Goal: Task Accomplishment & Management: Complete application form

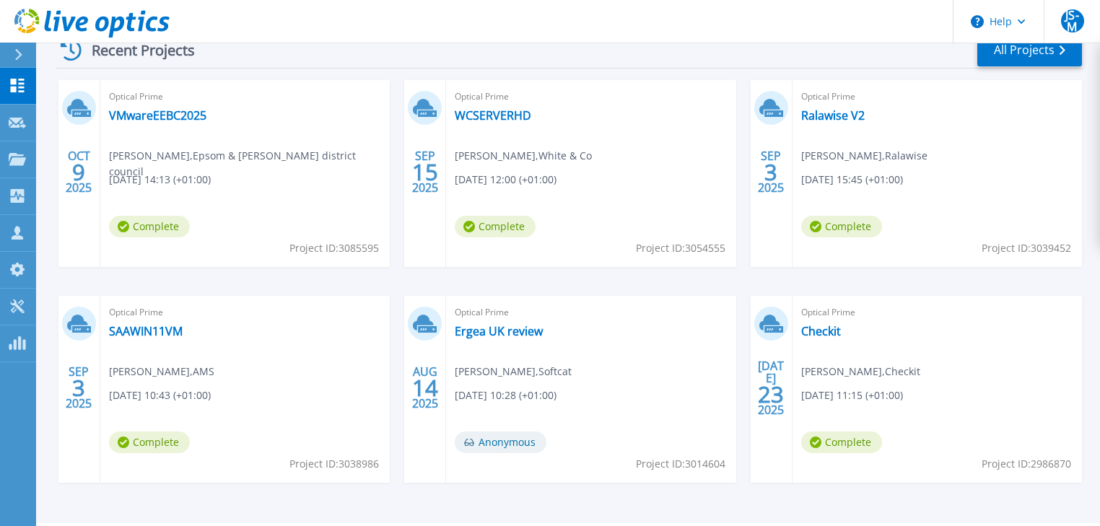
scroll to position [273, 0]
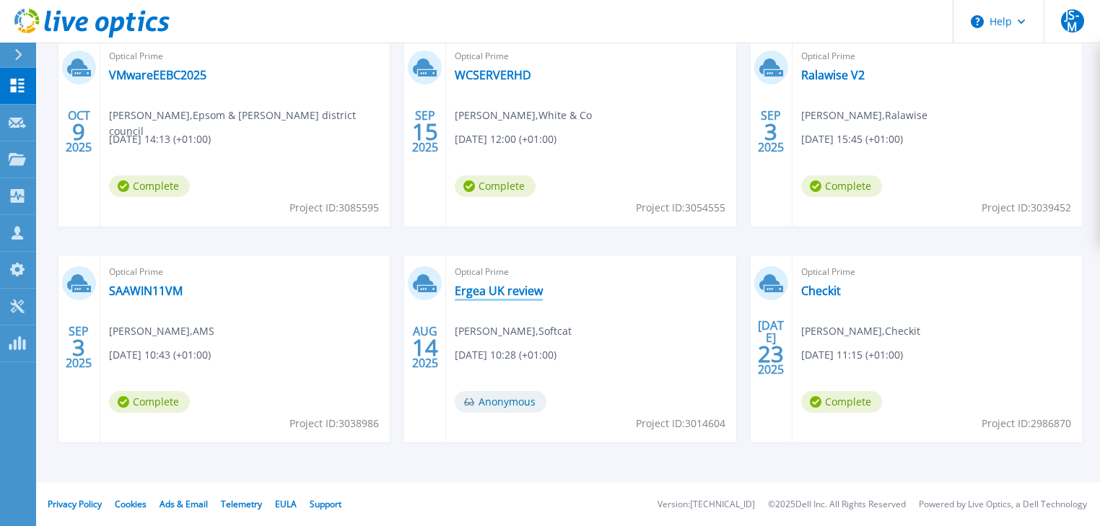
click at [496, 293] on link "Ergea UK review" at bounding box center [499, 291] width 88 height 14
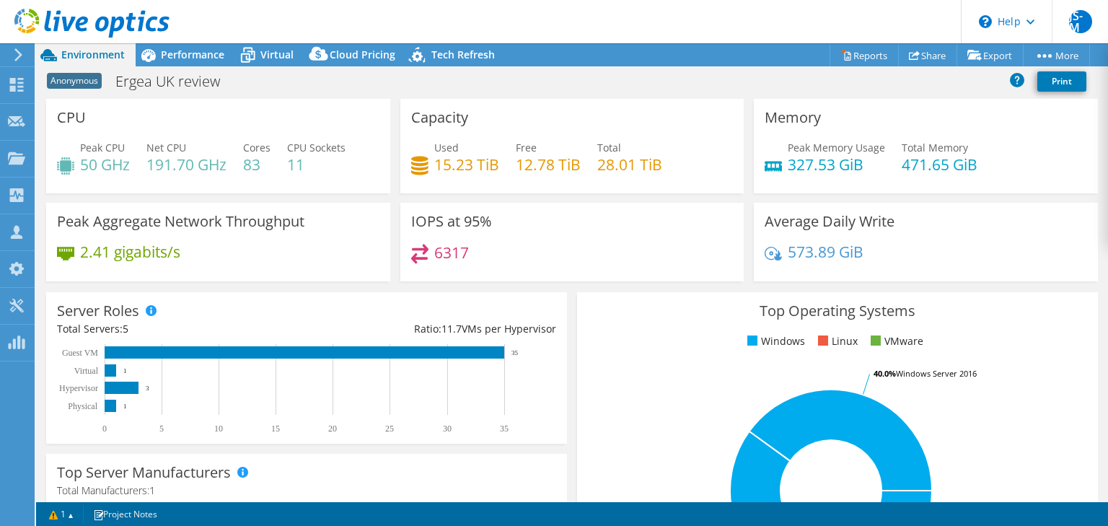
click at [286, 98] on div "Anonymous Ergea UK review Print" at bounding box center [572, 83] width 1072 height 31
click at [211, 54] on span "Performance" at bounding box center [193, 55] width 64 height 14
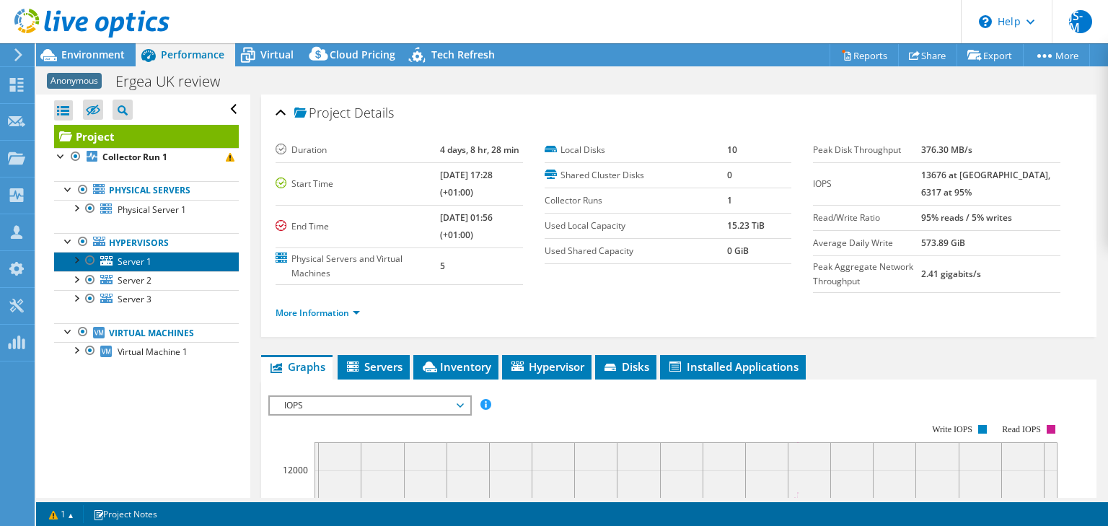
click at [131, 262] on span "Server 1" at bounding box center [135, 261] width 34 height 12
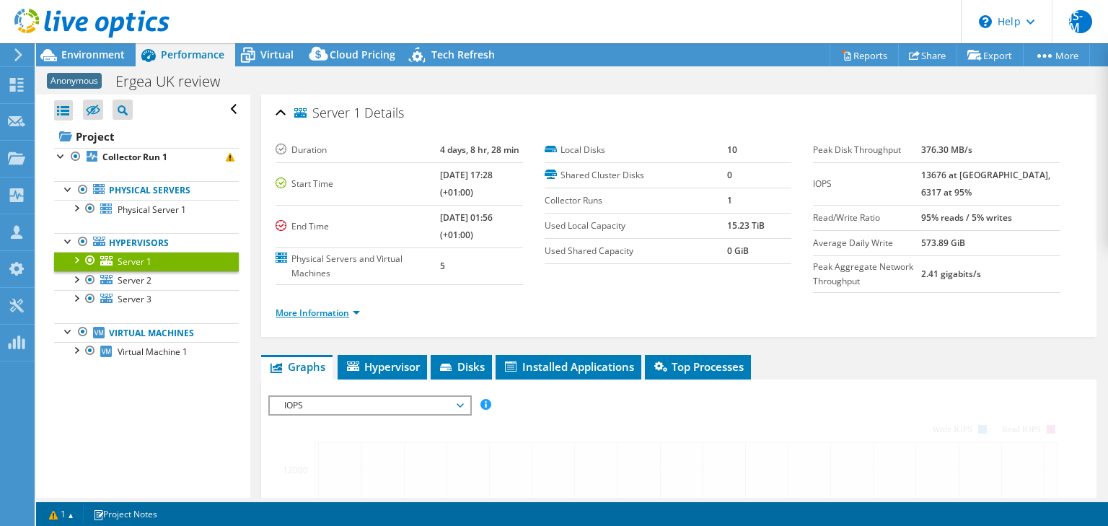
click at [328, 310] on link "More Information" at bounding box center [318, 313] width 84 height 12
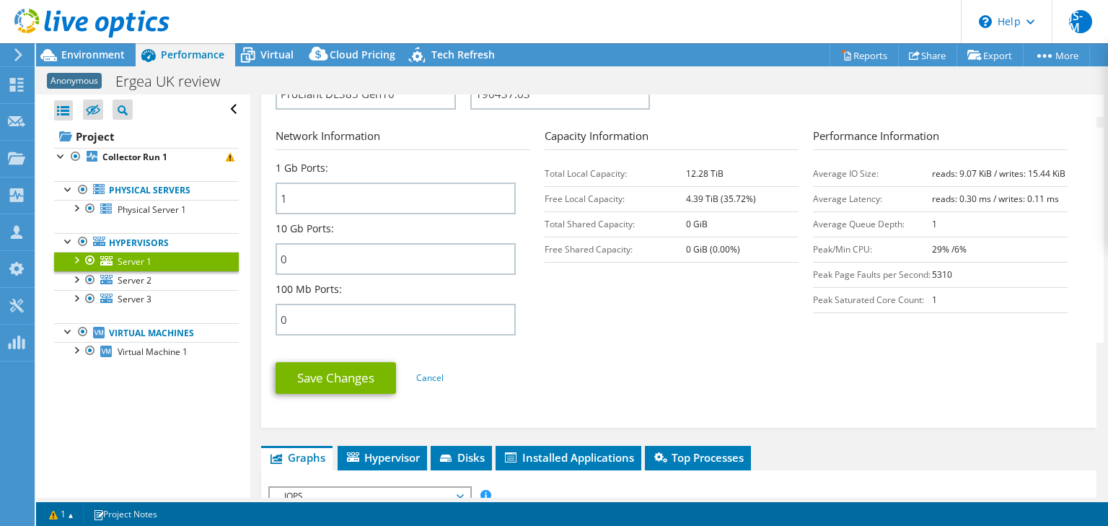
scroll to position [375, 0]
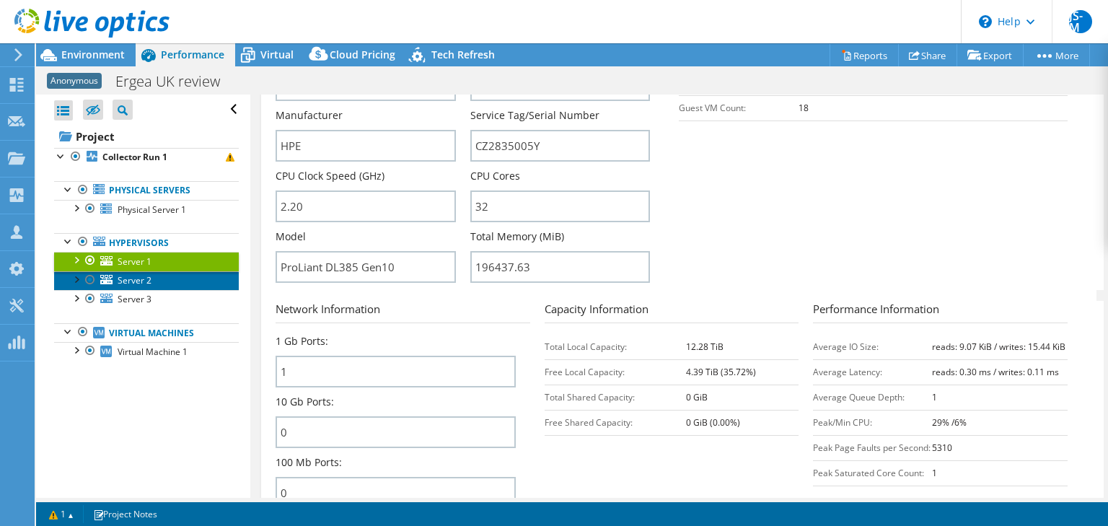
click at [133, 274] on span "Server 2" at bounding box center [135, 280] width 34 height 12
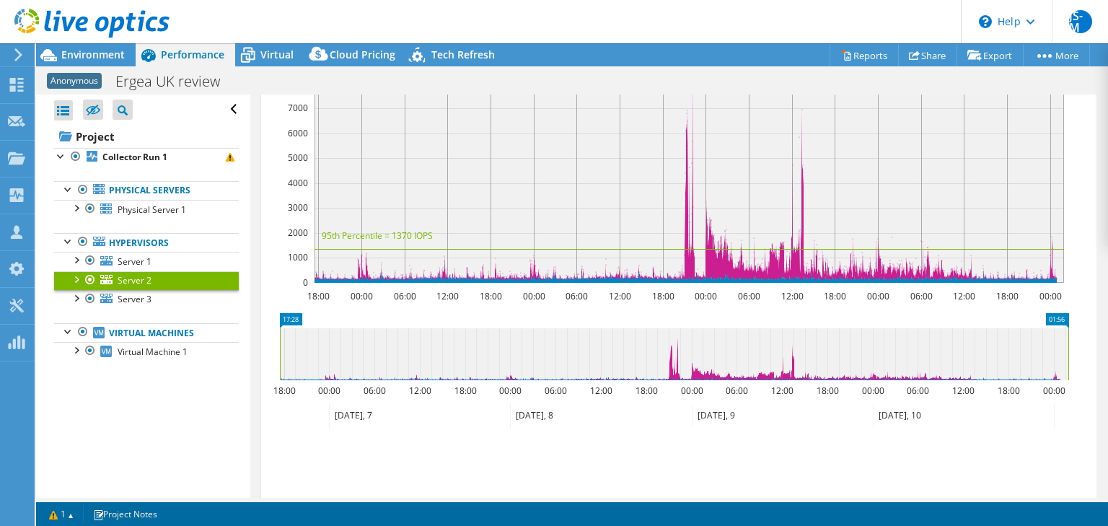
scroll to position [346, 0]
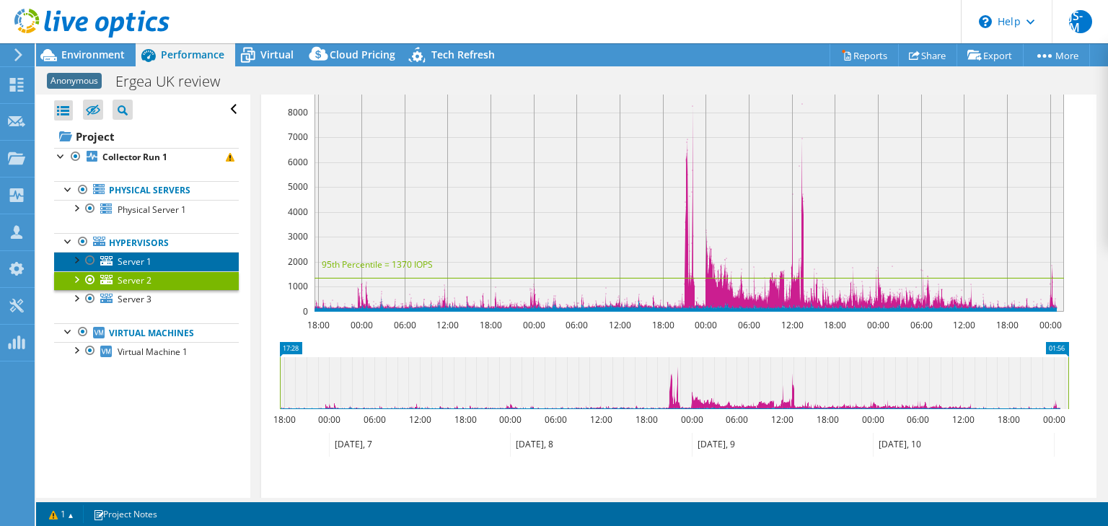
click at [136, 262] on span "Server 1" at bounding box center [135, 261] width 34 height 12
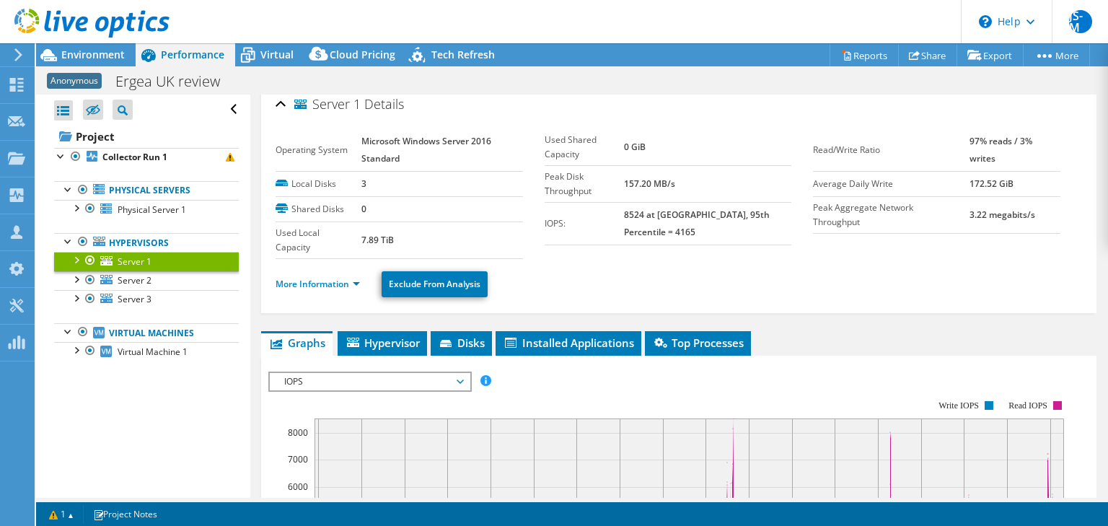
scroll to position [0, 0]
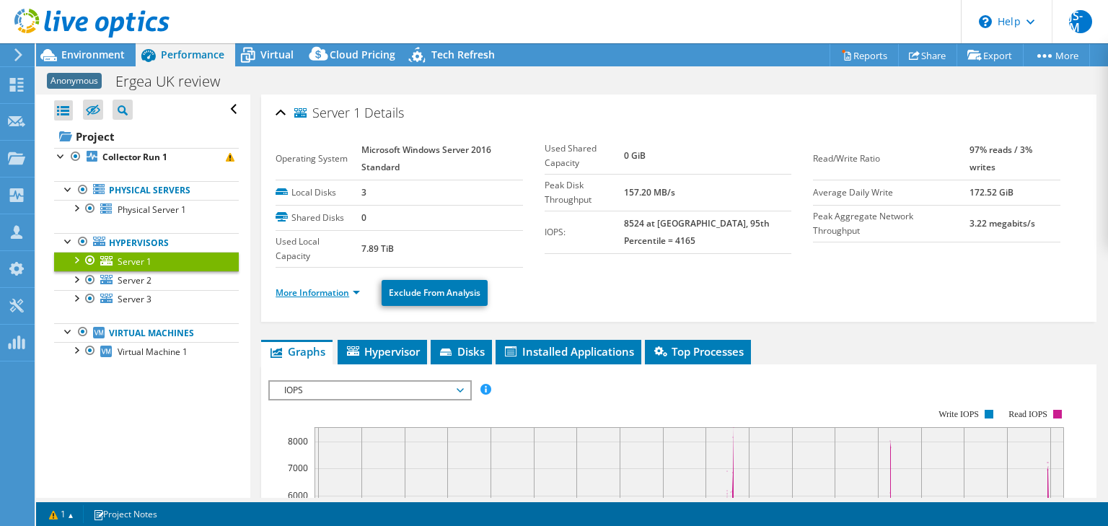
click at [323, 289] on link "More Information" at bounding box center [318, 292] width 84 height 12
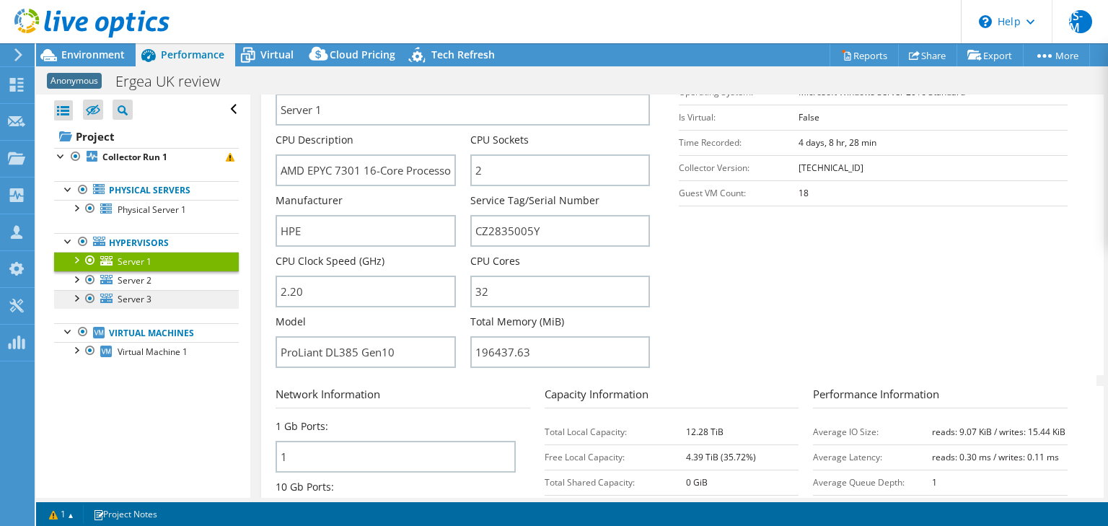
scroll to position [289, 0]
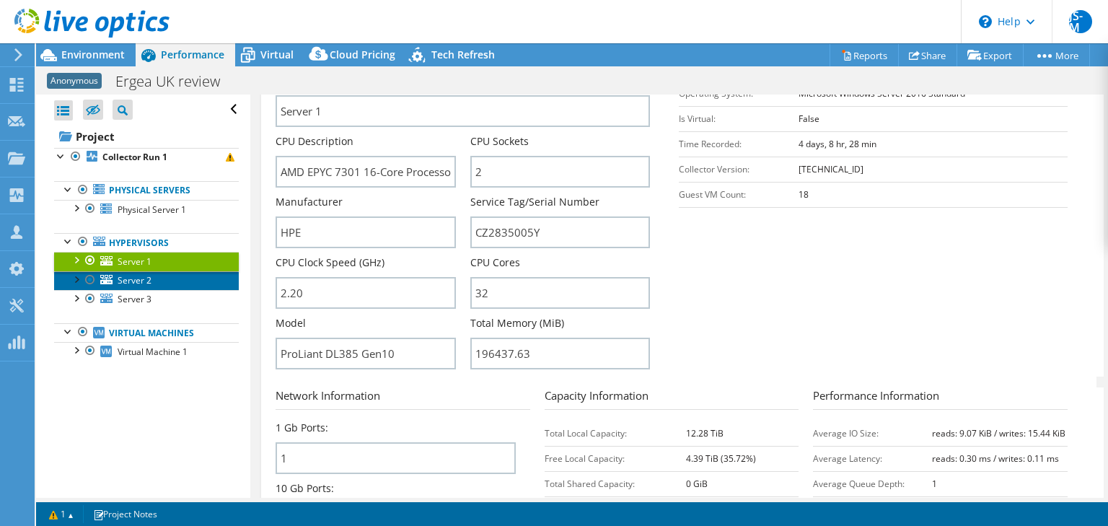
click at [144, 280] on span "Server 2" at bounding box center [135, 280] width 34 height 12
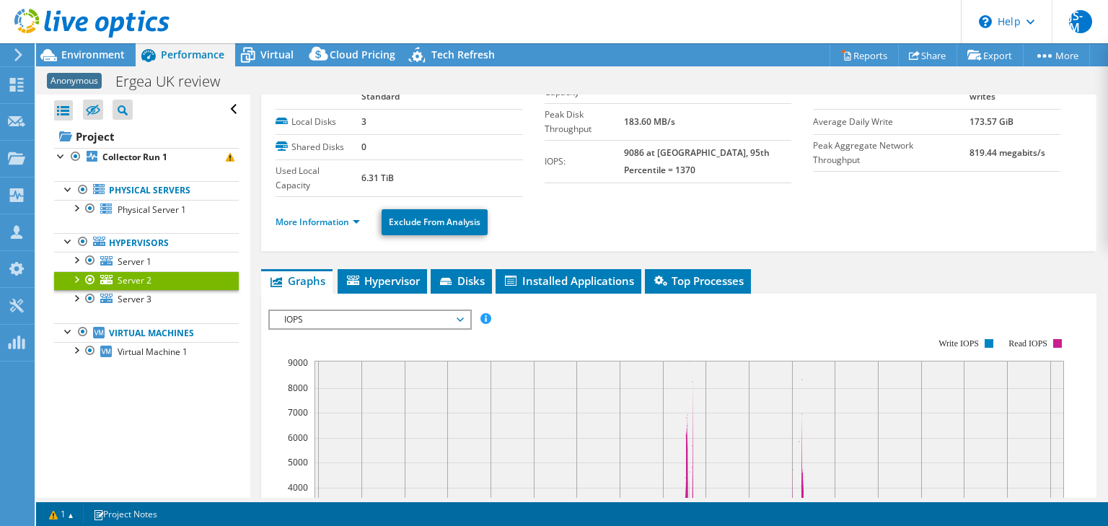
scroll to position [70, 0]
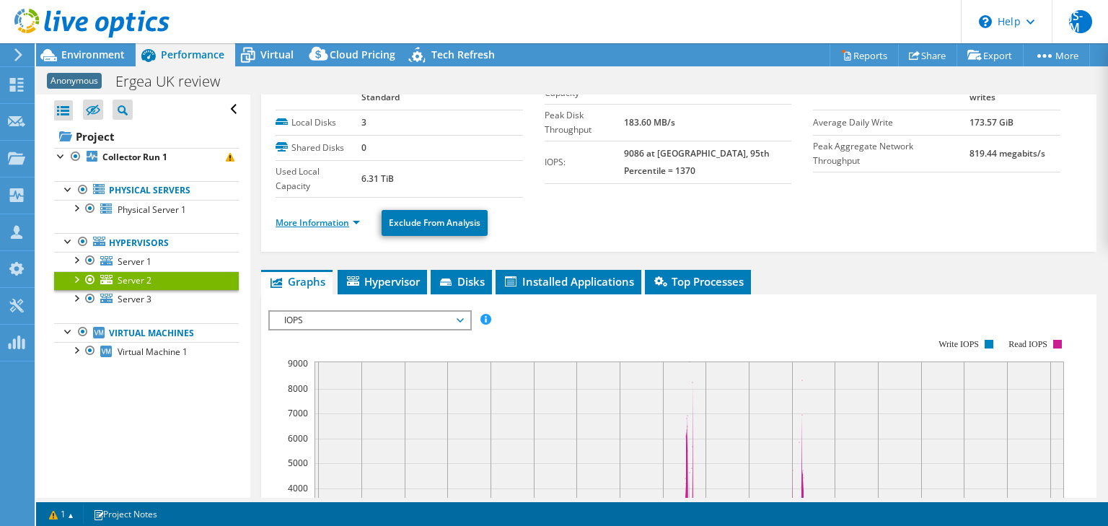
click at [318, 221] on link "More Information" at bounding box center [318, 222] width 84 height 12
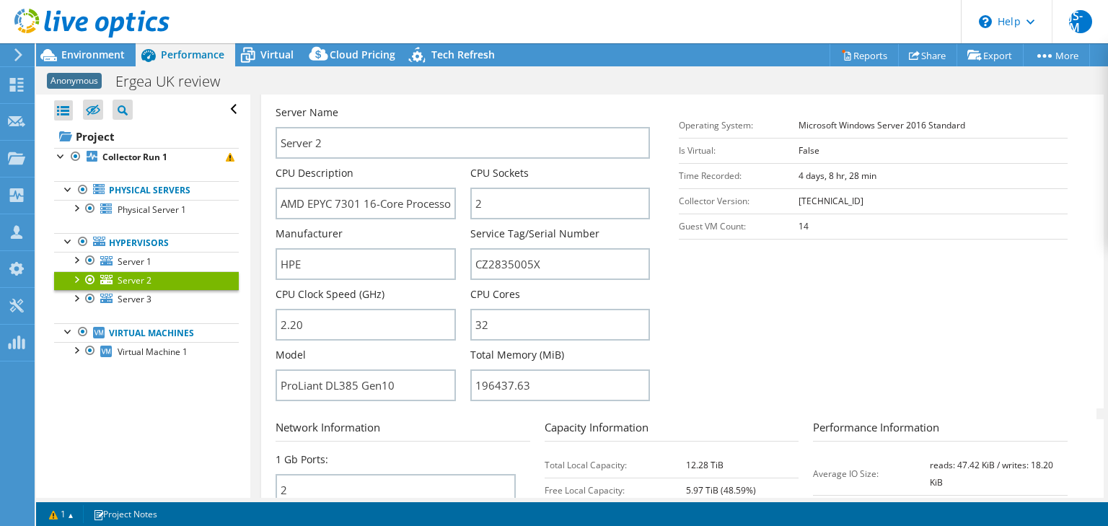
scroll to position [257, 0]
click at [405, 381] on input "ProLiant DL385 Gen10" at bounding box center [366, 385] width 180 height 32
click at [763, 364] on section "Server Information Server Name Server 2 CPU Description AMD EPYC 7301 16-Core P…" at bounding box center [683, 240] width 814 height 336
click at [362, 202] on input "AMD EPYC 7301 16-Core Processor" at bounding box center [366, 204] width 180 height 32
click at [376, 197] on input "AMD EPYC 7301 16-Core Processor" at bounding box center [366, 204] width 180 height 32
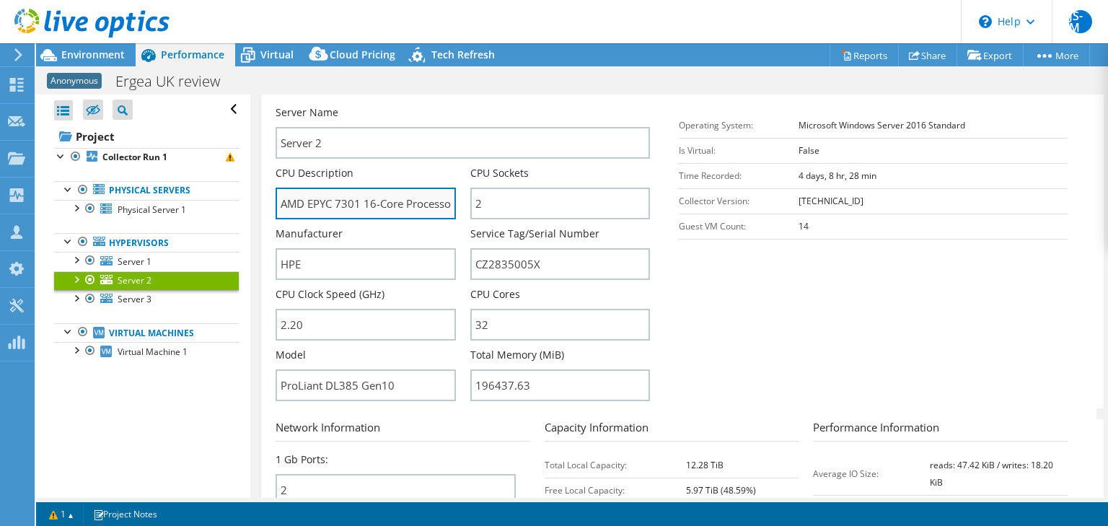
click at [371, 201] on input "AMD EPYC 7301 16-Core Processor" at bounding box center [366, 204] width 180 height 32
click at [375, 201] on input "AMD EPYC 7301 16-Core Processor" at bounding box center [366, 204] width 180 height 32
click at [369, 201] on input "AMD EPYC 7301 16-Core Processor" at bounding box center [366, 204] width 180 height 32
click at [373, 201] on input "AMD EPYC 7301 16-Core Processor" at bounding box center [366, 204] width 180 height 32
click at [782, 285] on section "Server Information Server Name Server 2 CPU Description AMD EPYC 7301 16-Core P…" at bounding box center [683, 240] width 814 height 336
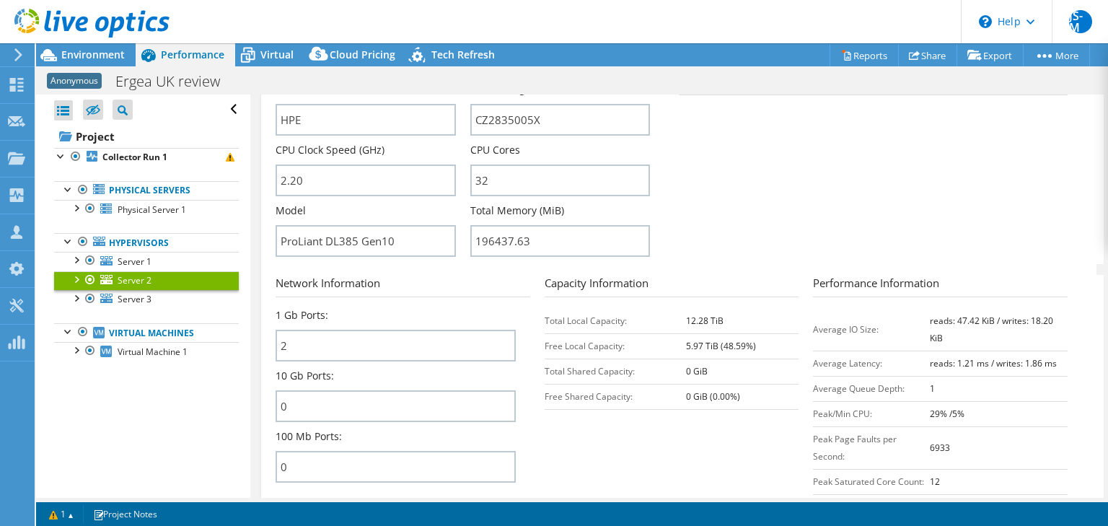
scroll to position [295, 0]
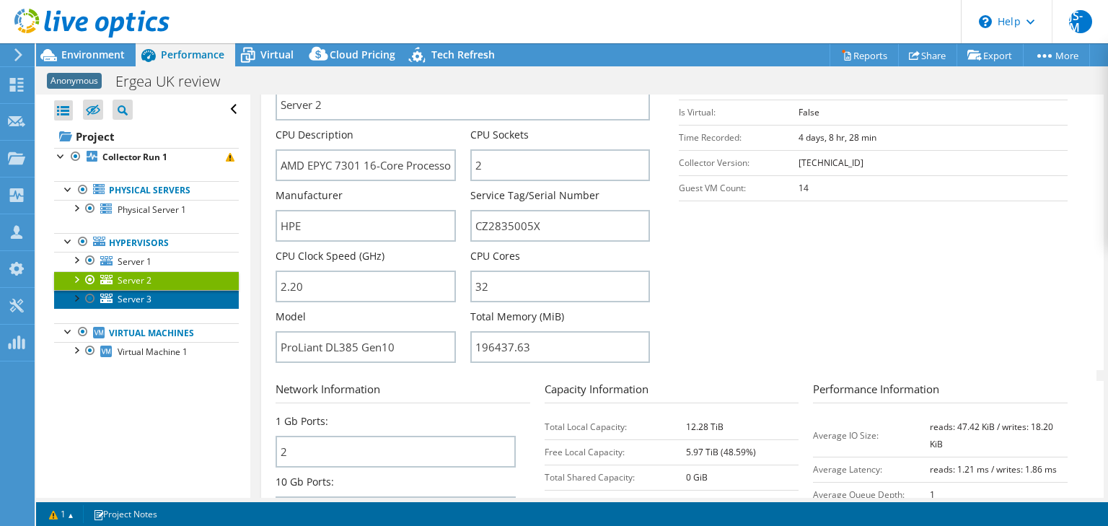
click at [153, 297] on link "Server 3" at bounding box center [146, 299] width 185 height 19
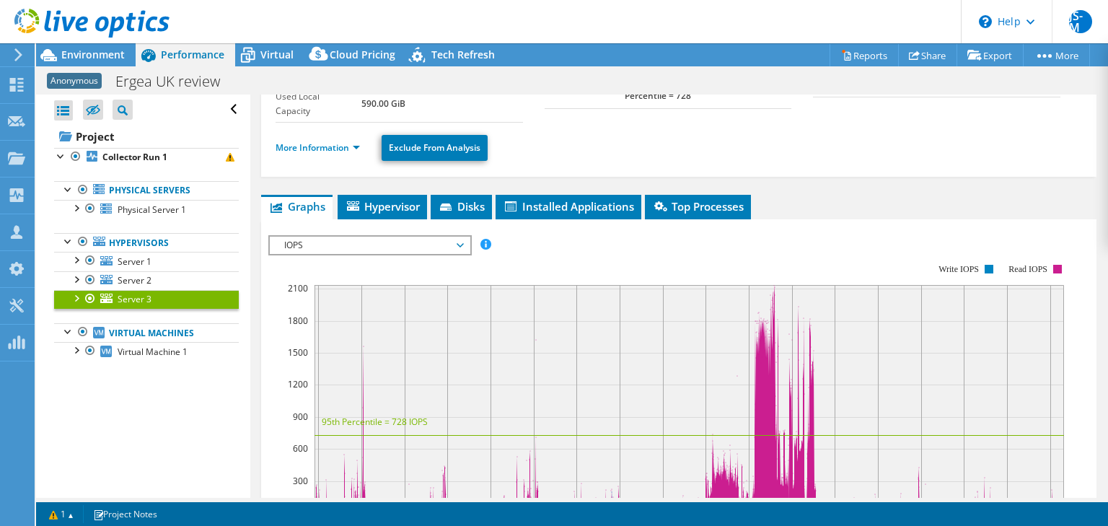
scroll to position [140, 0]
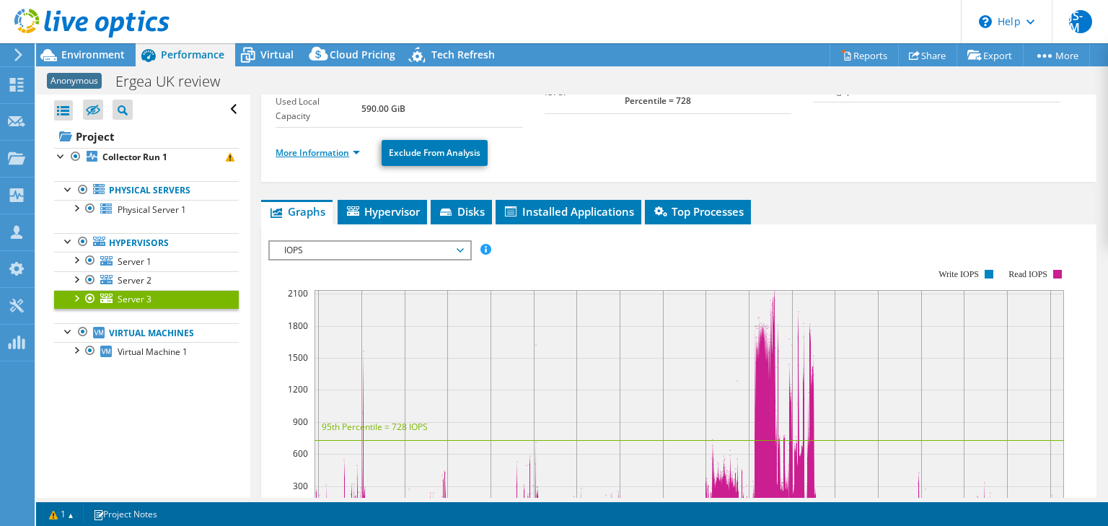
drag, startPoint x: 326, startPoint y: 153, endPoint x: 292, endPoint y: 154, distance: 34.7
click at [292, 154] on link "More Information" at bounding box center [318, 152] width 84 height 12
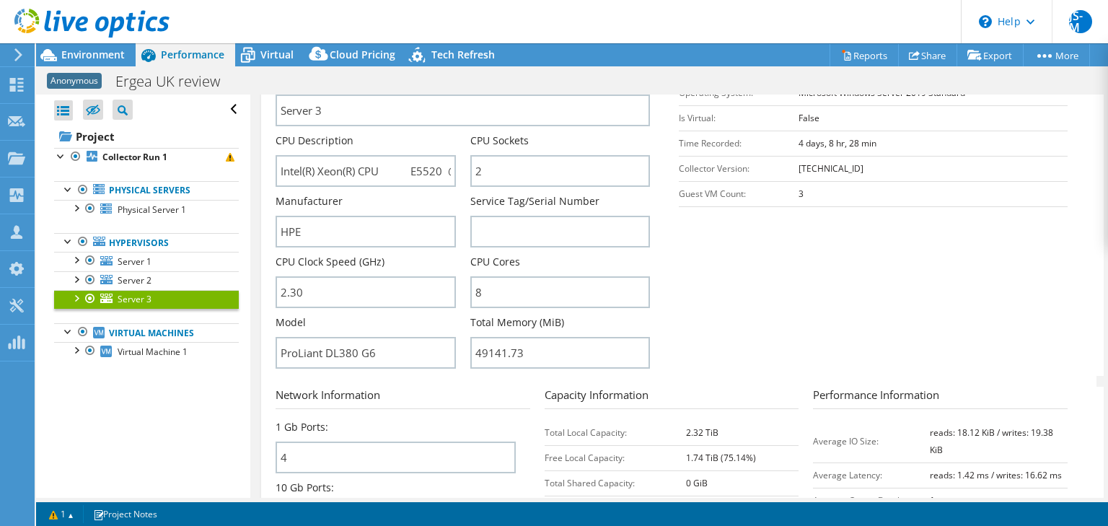
scroll to position [287, 0]
click at [156, 275] on link "Server 2" at bounding box center [146, 280] width 185 height 19
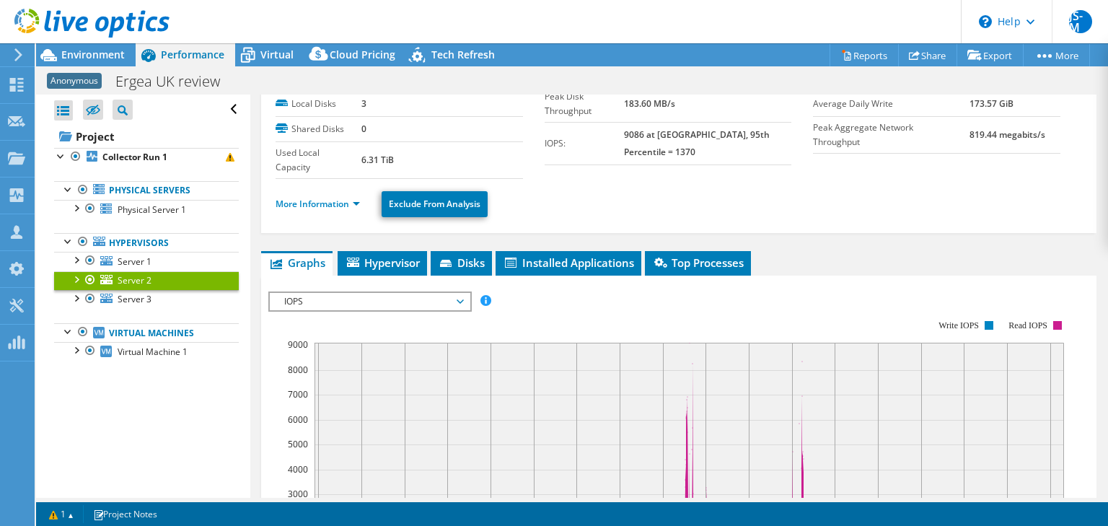
scroll to position [81, 0]
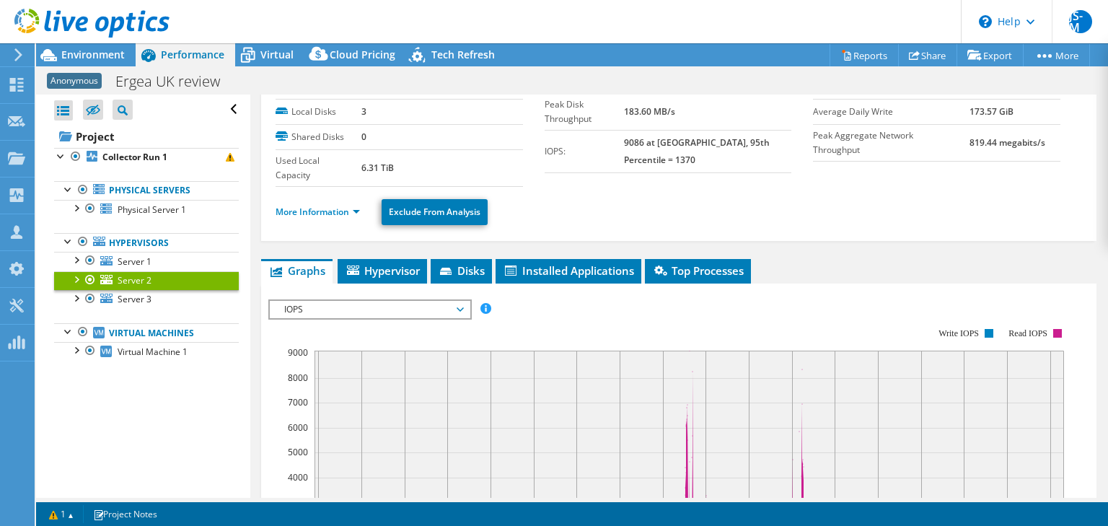
click at [328, 204] on li "More Information" at bounding box center [322, 212] width 93 height 16
click at [332, 208] on link "More Information" at bounding box center [318, 212] width 84 height 12
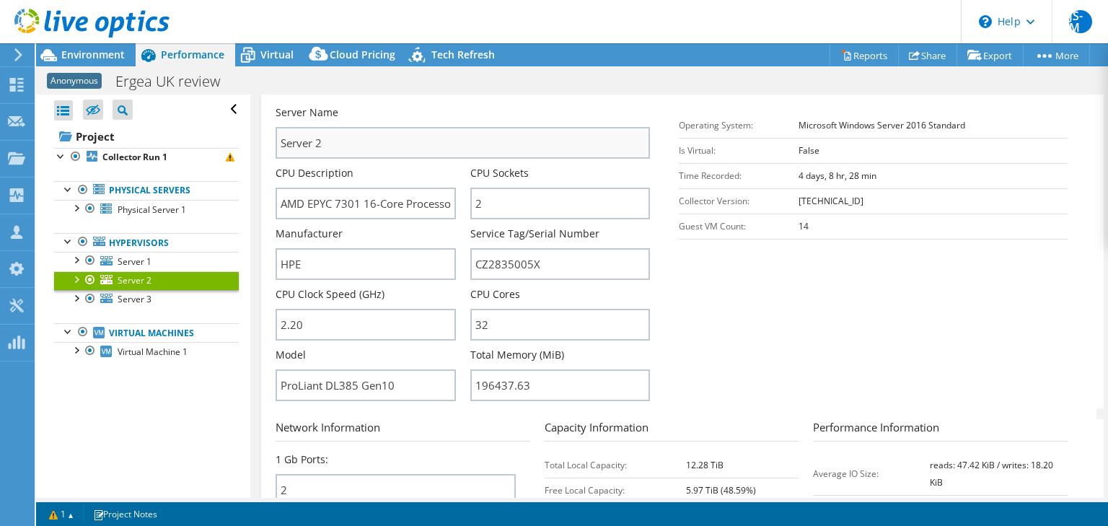
scroll to position [258, 0]
click at [150, 297] on span "Server 3" at bounding box center [135, 299] width 34 height 12
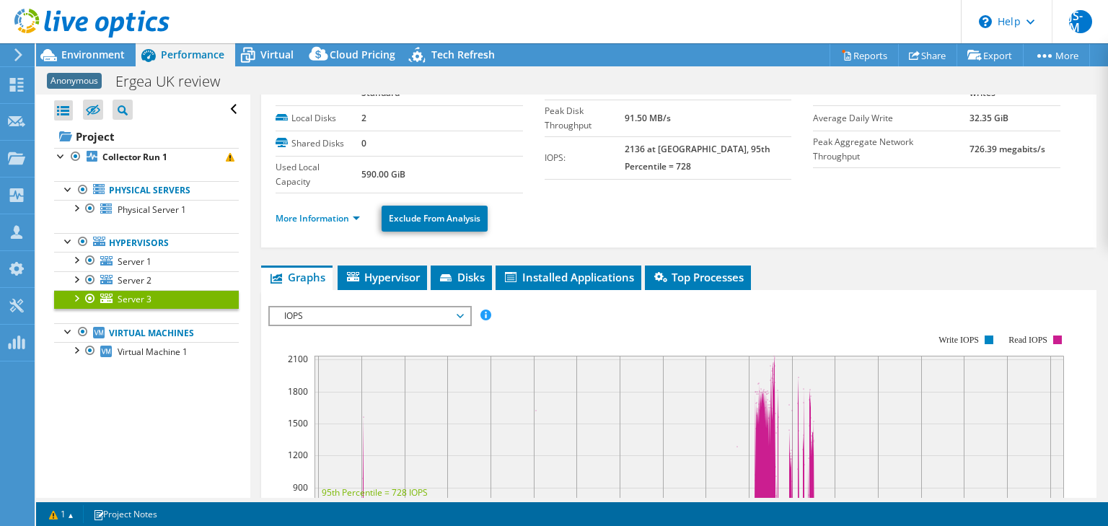
scroll to position [74, 0]
click at [307, 231] on div "More Information Exclude From Analysis" at bounding box center [679, 219] width 807 height 51
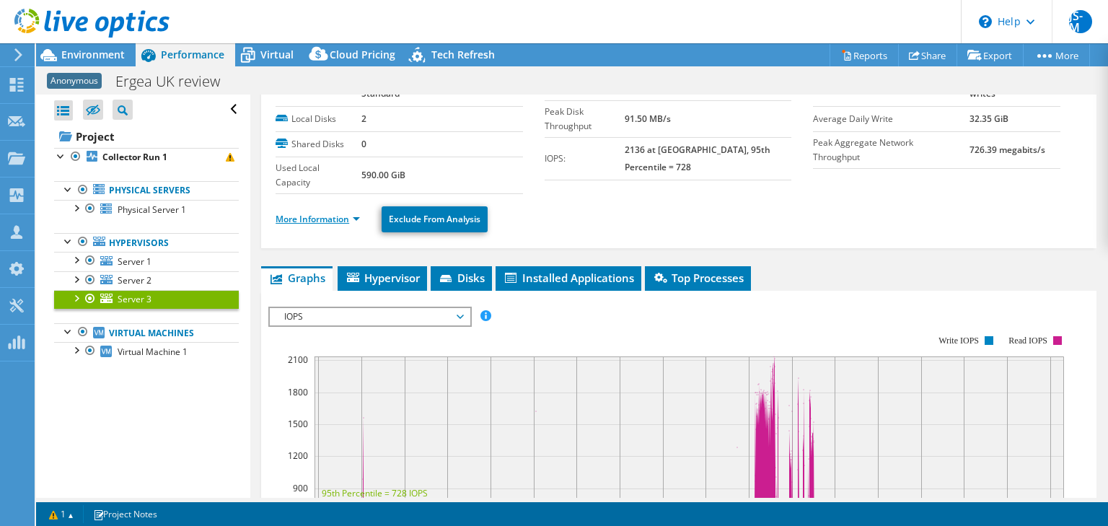
click at [318, 222] on link "More Information" at bounding box center [318, 219] width 84 height 12
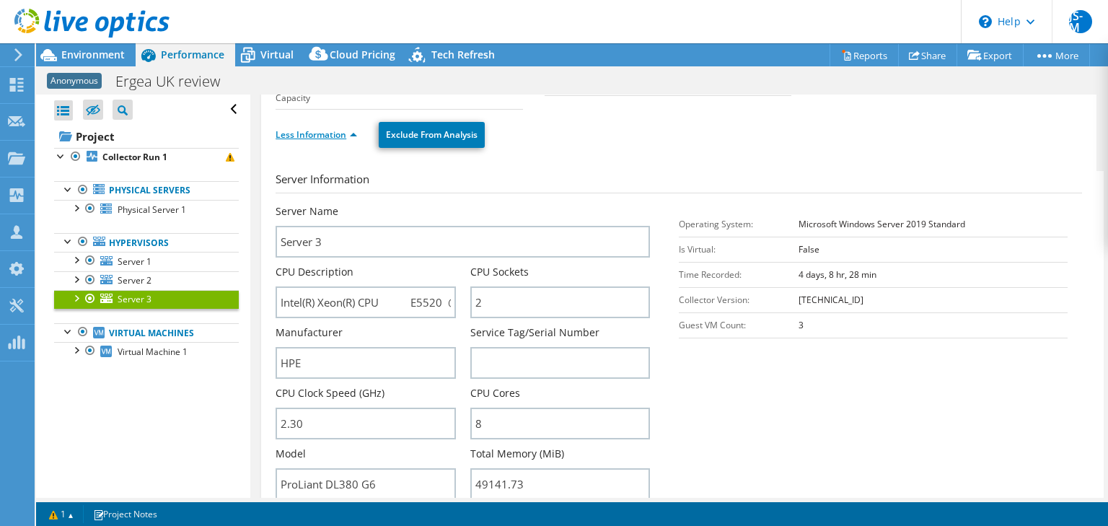
scroll to position [154, 0]
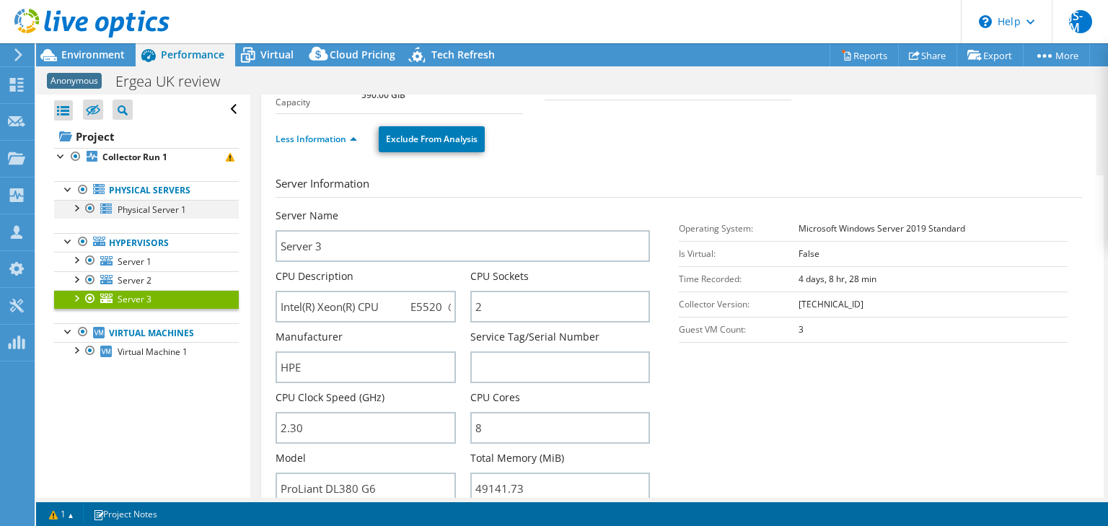
click at [78, 207] on div at bounding box center [76, 207] width 14 height 14
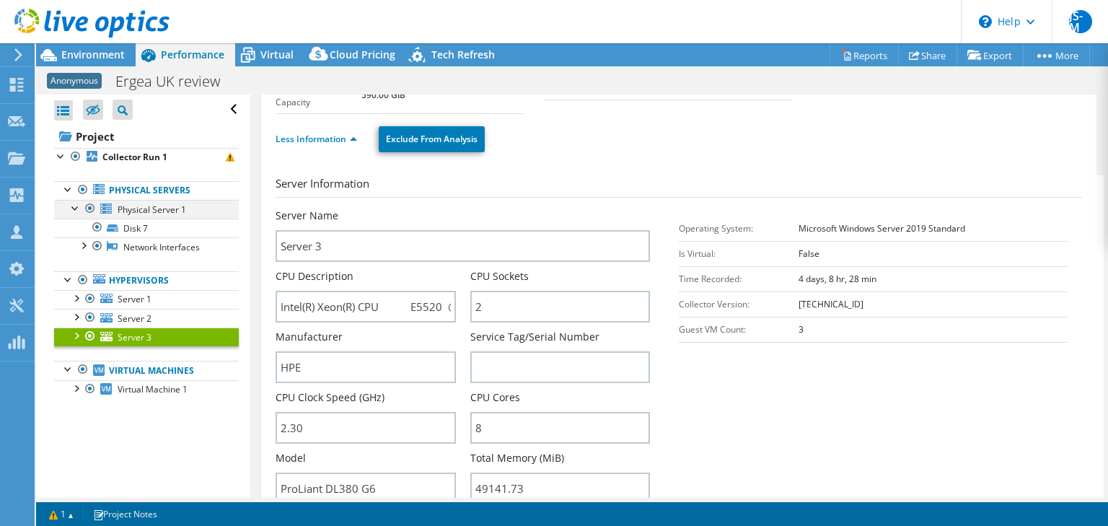
click at [78, 207] on div at bounding box center [76, 207] width 14 height 14
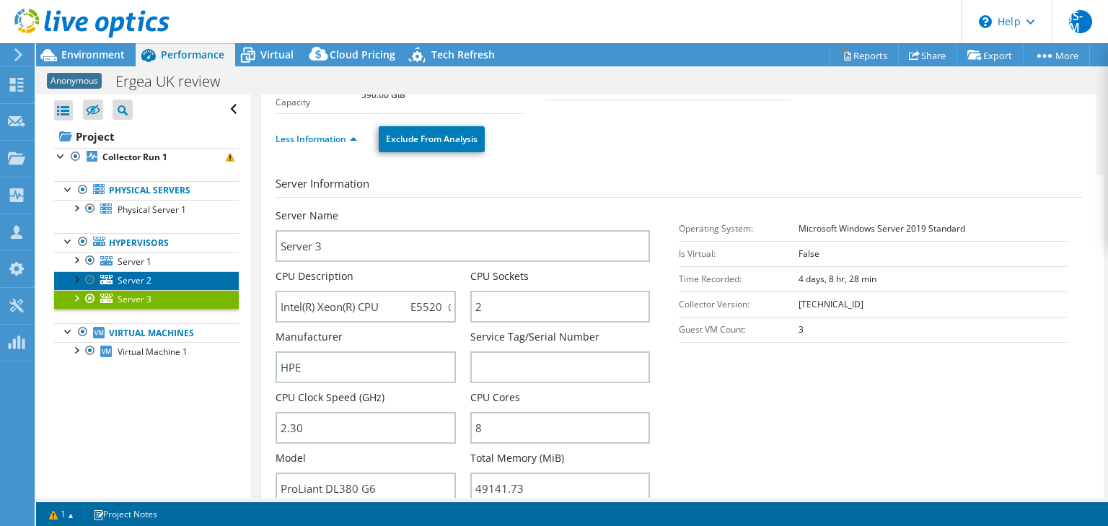
click at [159, 273] on link "Server 2" at bounding box center [146, 280] width 185 height 19
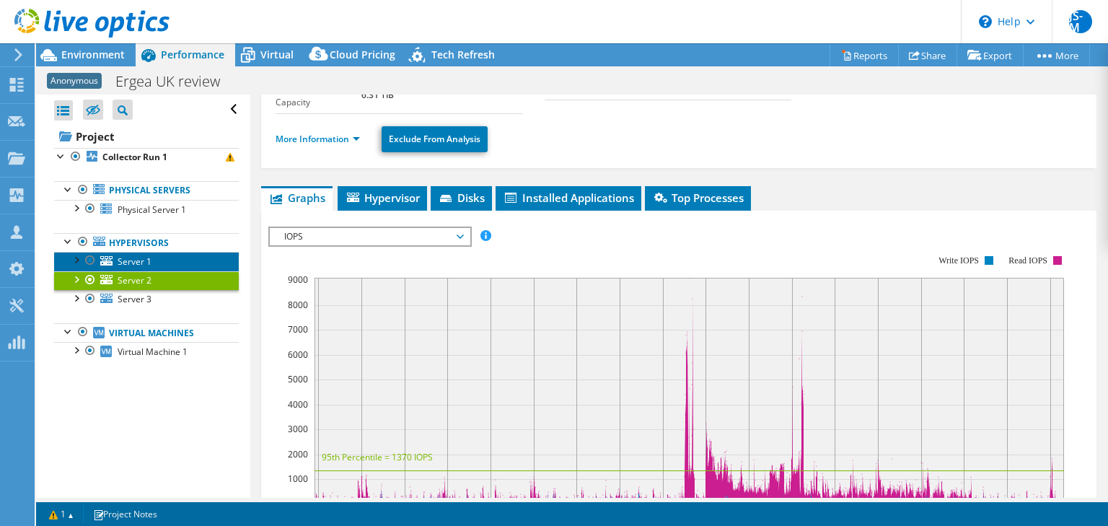
click at [136, 257] on span "Server 1" at bounding box center [135, 261] width 34 height 12
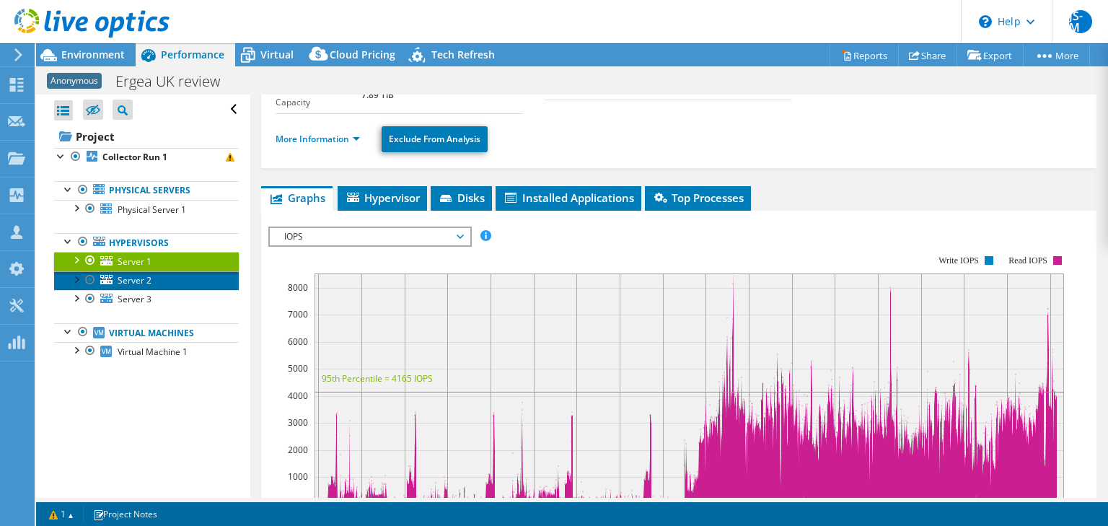
click at [167, 278] on link "Server 2" at bounding box center [146, 280] width 185 height 19
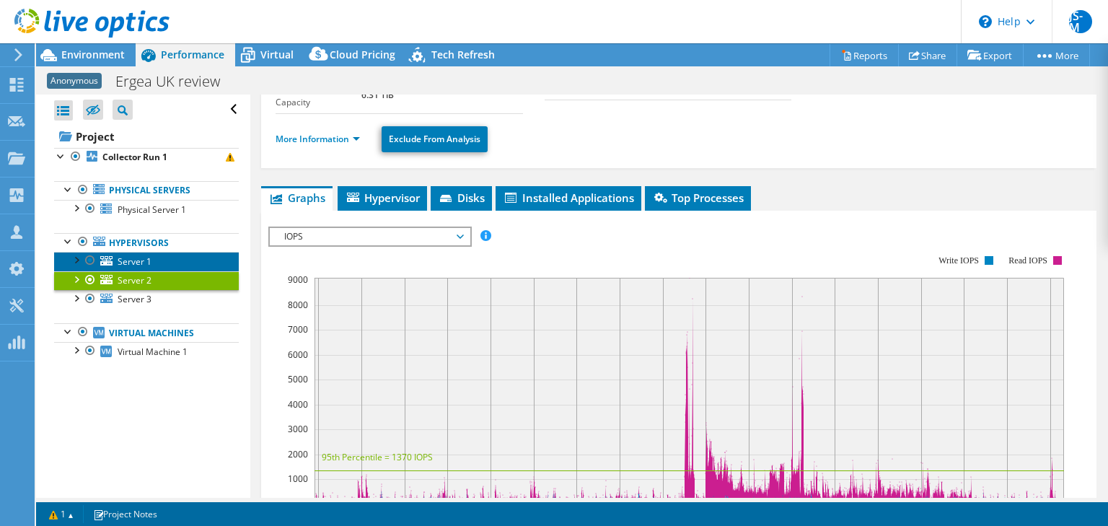
click at [146, 260] on span "Server 1" at bounding box center [135, 261] width 34 height 12
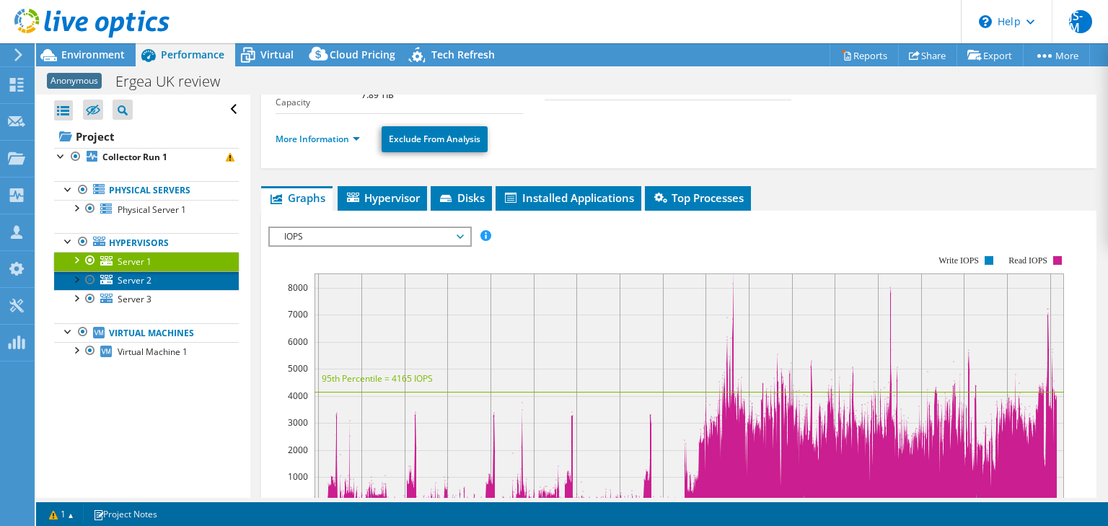
click at [150, 276] on span "Server 2" at bounding box center [135, 280] width 34 height 12
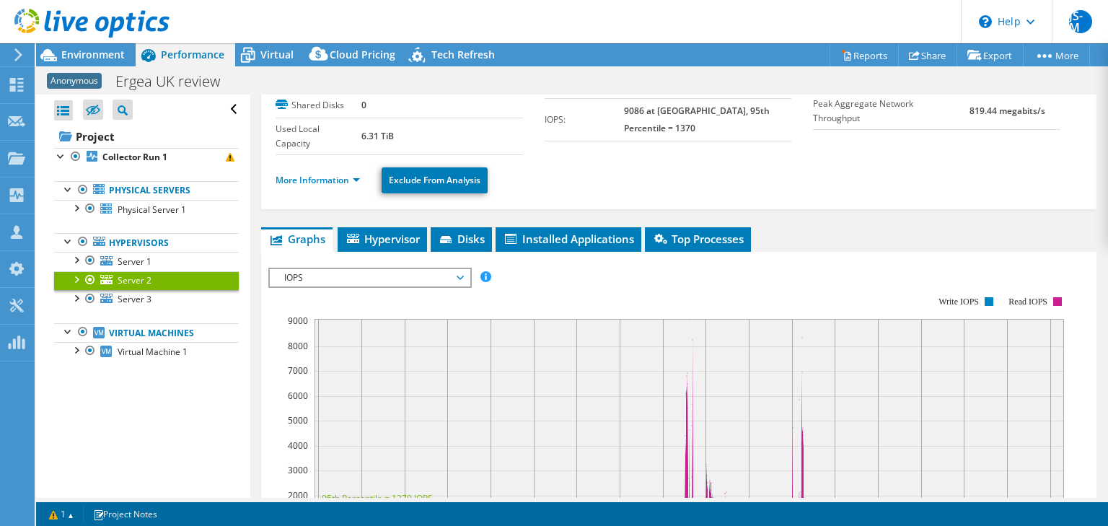
scroll to position [0, 0]
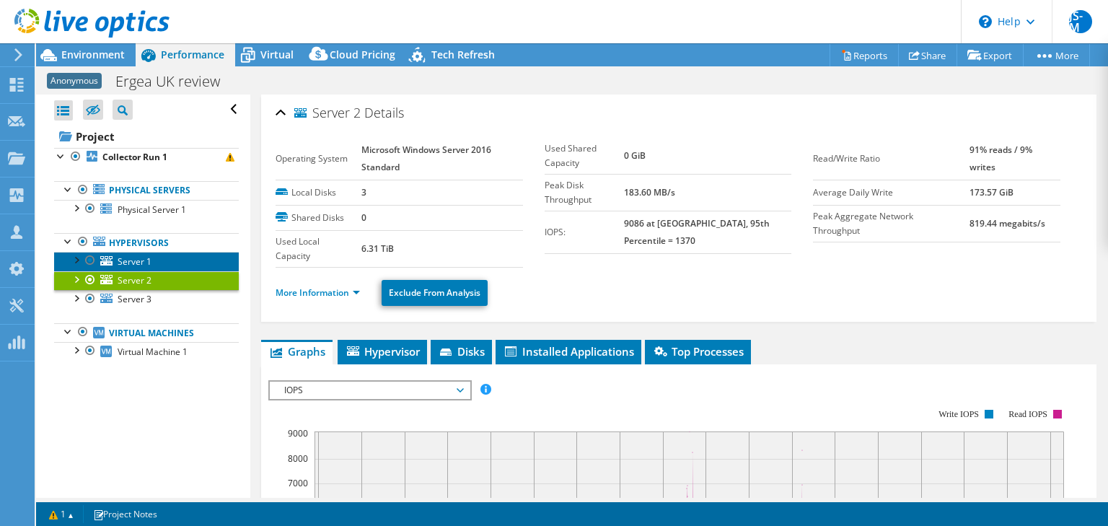
click at [153, 258] on link "Server 1" at bounding box center [146, 261] width 185 height 19
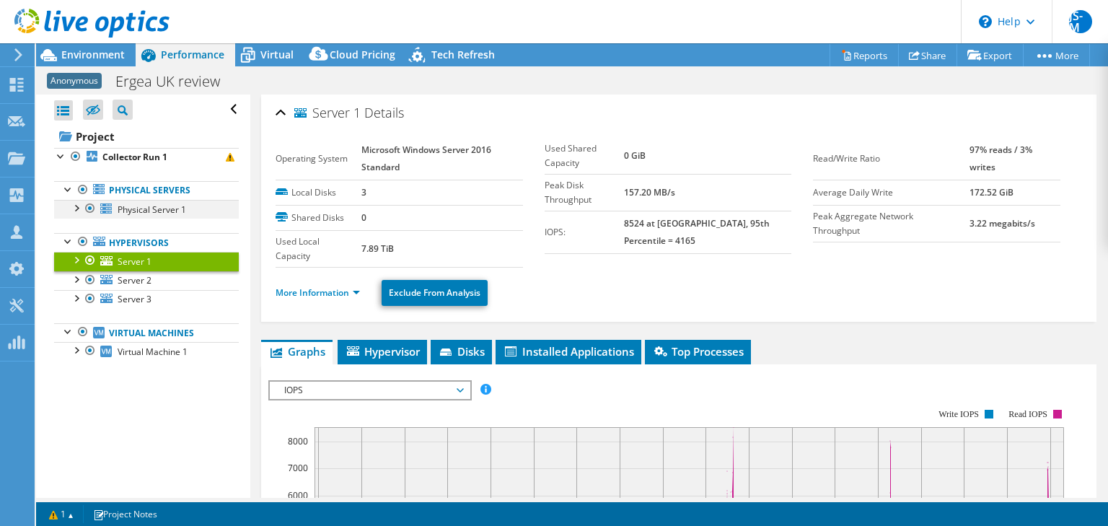
click at [75, 210] on div at bounding box center [76, 207] width 14 height 14
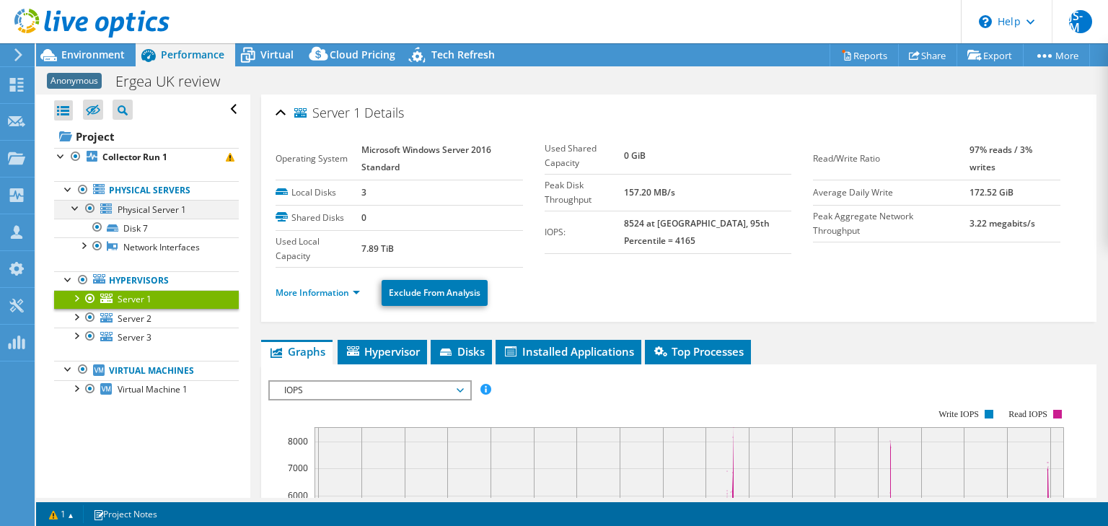
click at [75, 210] on div at bounding box center [76, 207] width 14 height 14
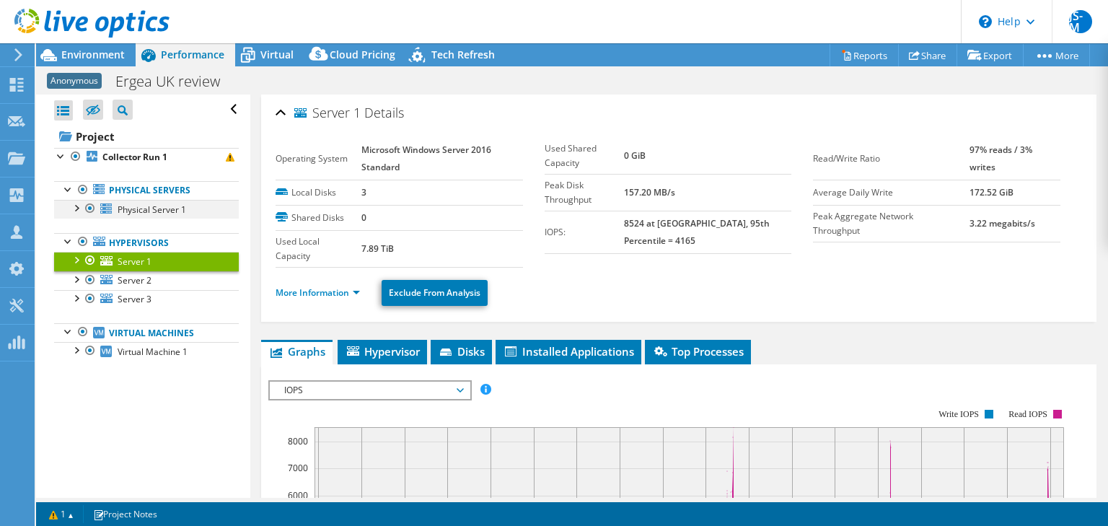
click at [78, 208] on div at bounding box center [76, 207] width 14 height 14
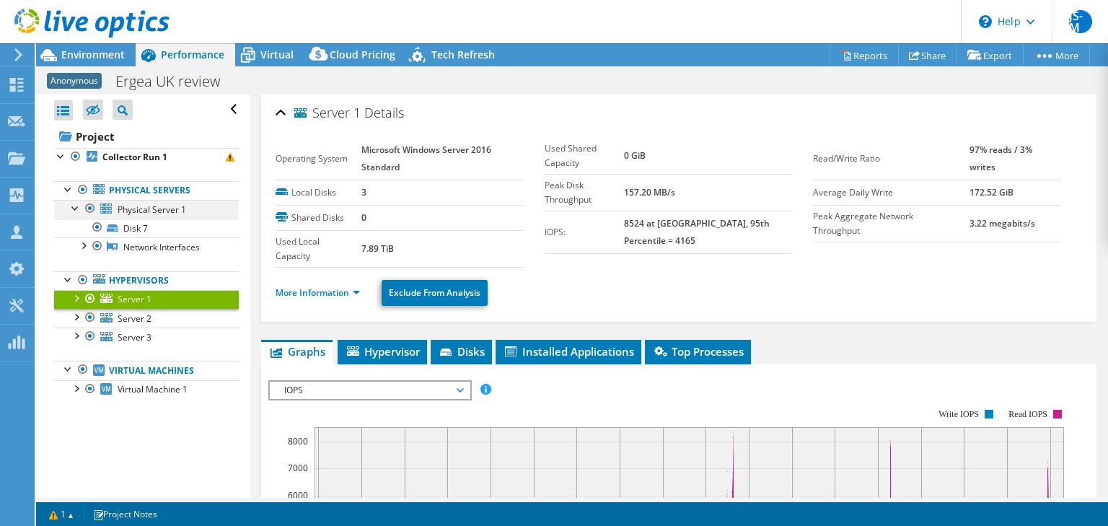
click at [78, 208] on div at bounding box center [76, 207] width 14 height 14
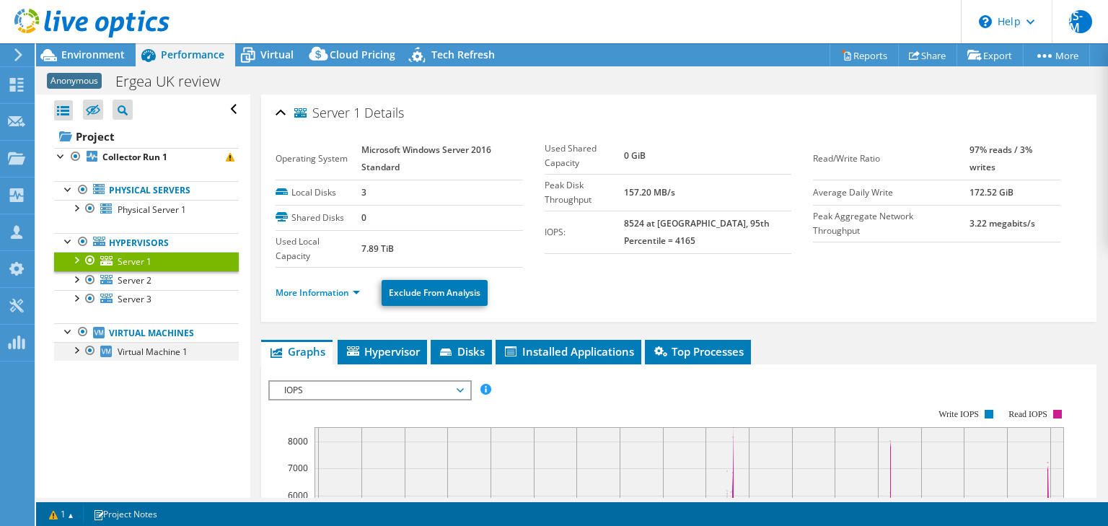
click at [74, 350] on div at bounding box center [76, 349] width 14 height 14
click at [84, 53] on span "Environment" at bounding box center [93, 55] width 64 height 14
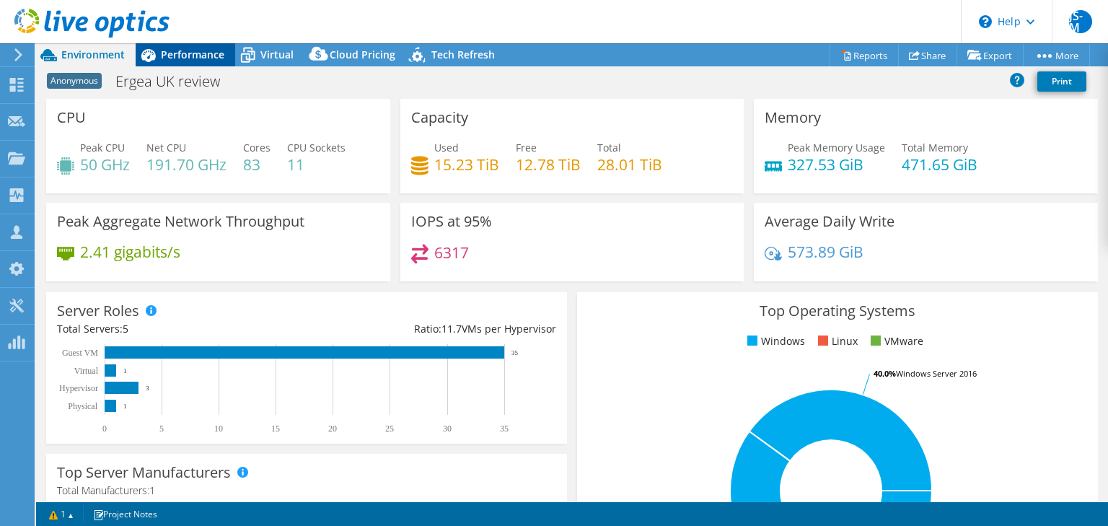
click at [181, 50] on span "Performance" at bounding box center [193, 55] width 64 height 14
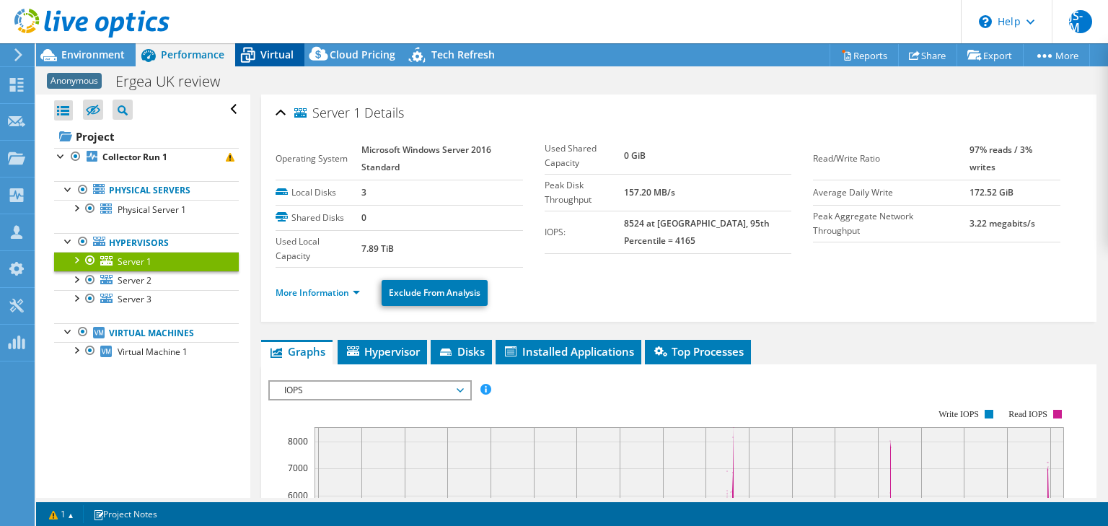
click at [271, 56] on span "Virtual" at bounding box center [276, 55] width 33 height 14
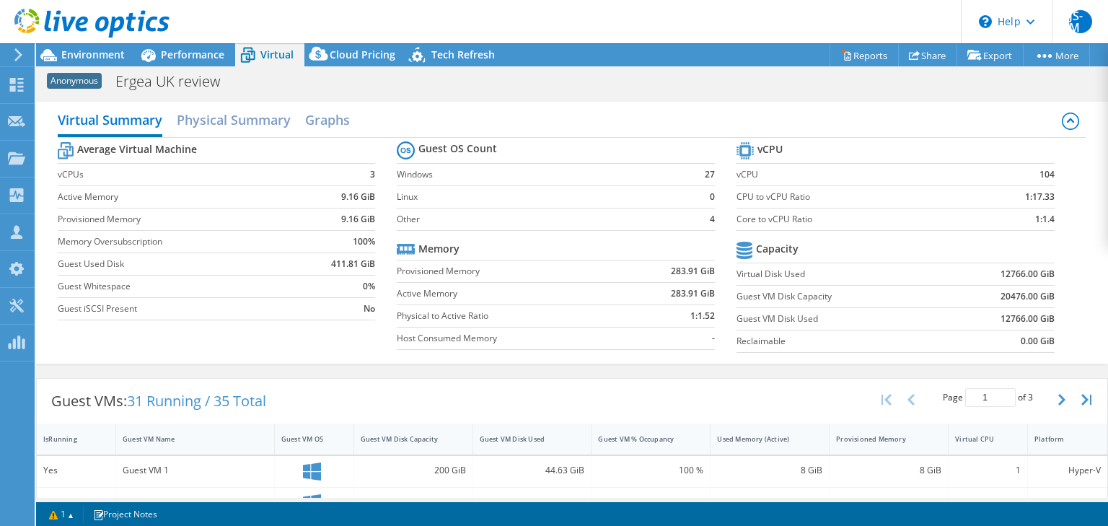
click at [23, 53] on icon at bounding box center [18, 54] width 11 height 13
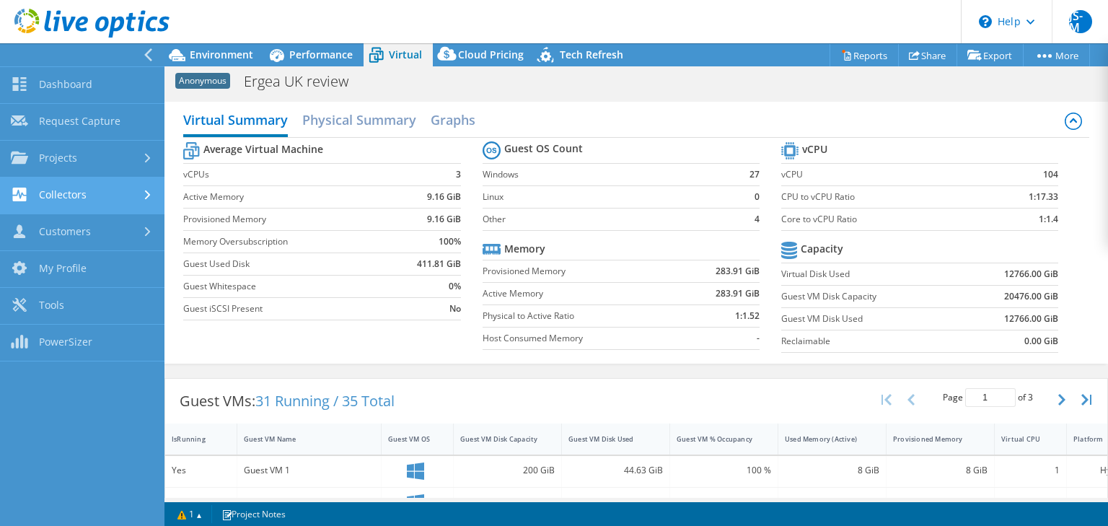
click at [101, 196] on link "Collectors" at bounding box center [82, 196] width 165 height 37
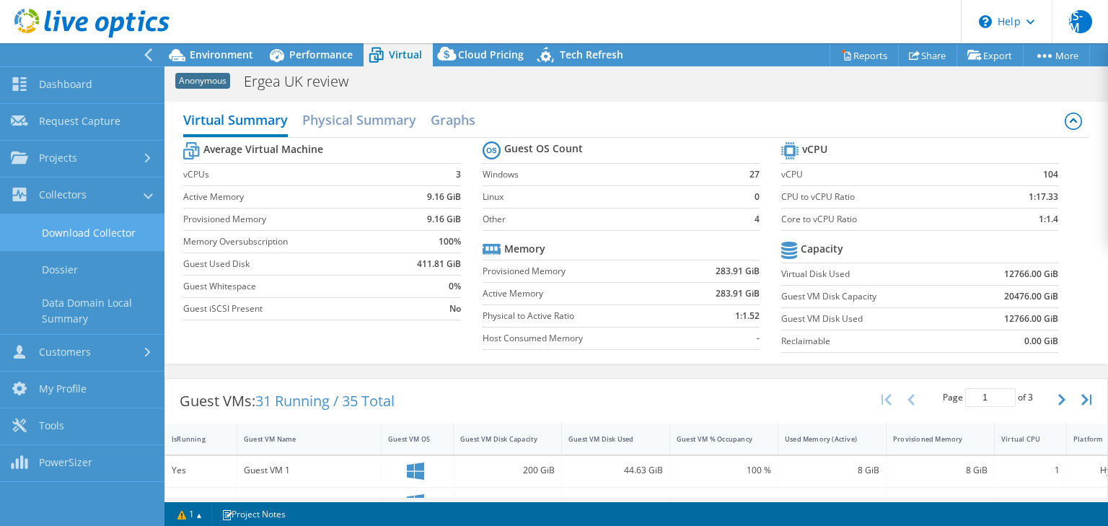
click at [96, 237] on link "Download Collector" at bounding box center [82, 232] width 165 height 37
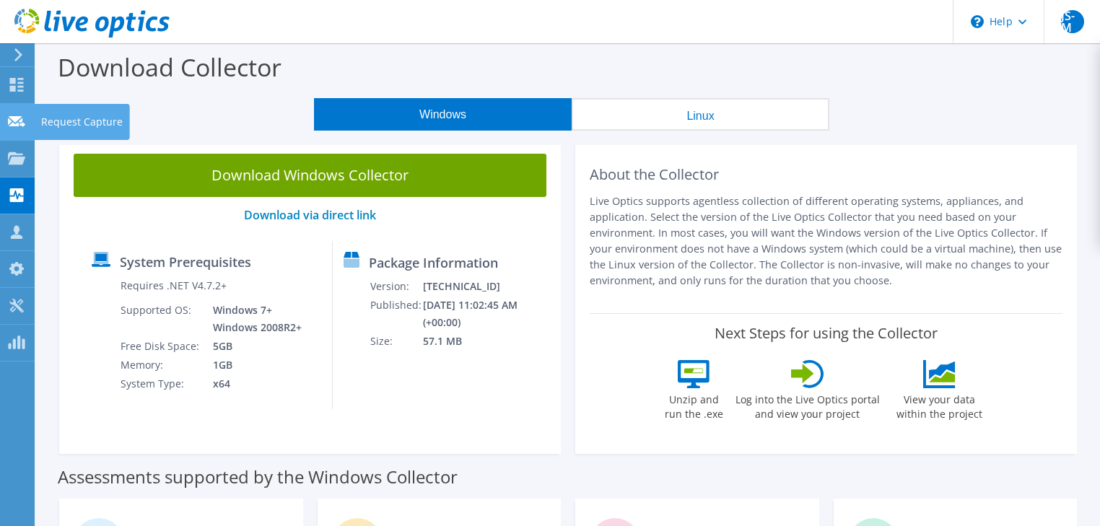
click at [20, 117] on use at bounding box center [16, 120] width 17 height 11
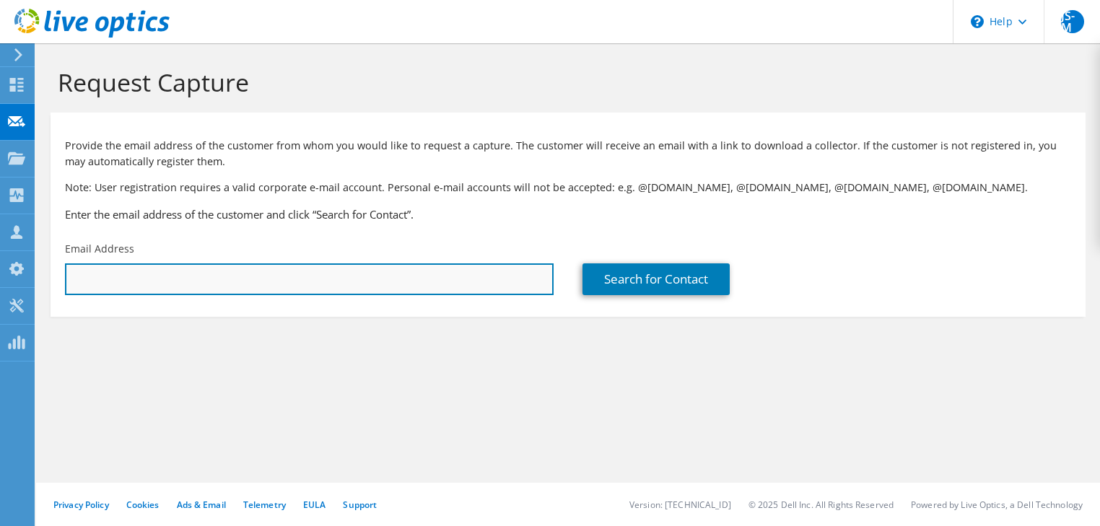
click at [224, 273] on input "text" at bounding box center [309, 279] width 489 height 32
click at [194, 274] on input "text" at bounding box center [309, 279] width 489 height 32
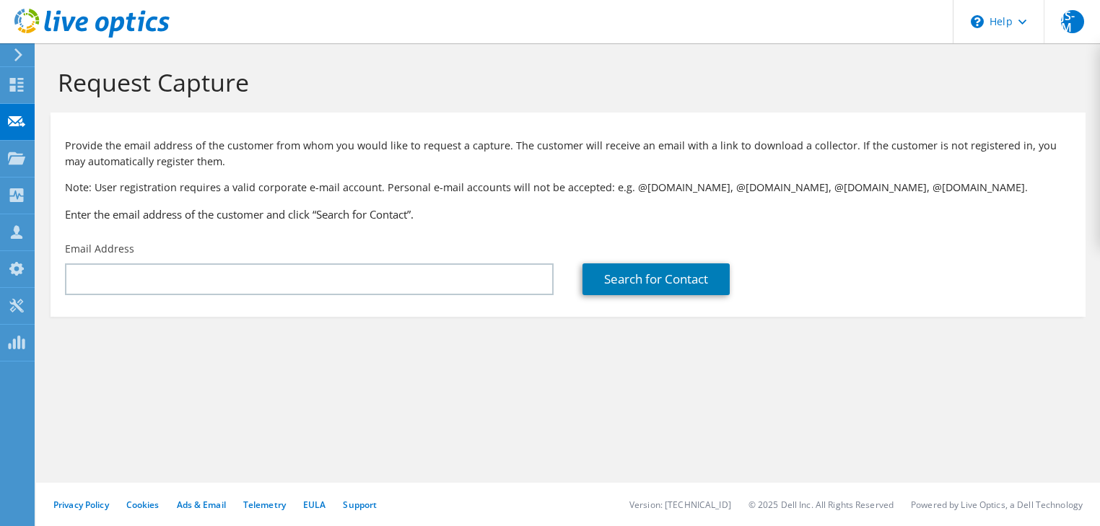
click at [188, 241] on div "Email Address" at bounding box center [309, 269] width 517 height 68
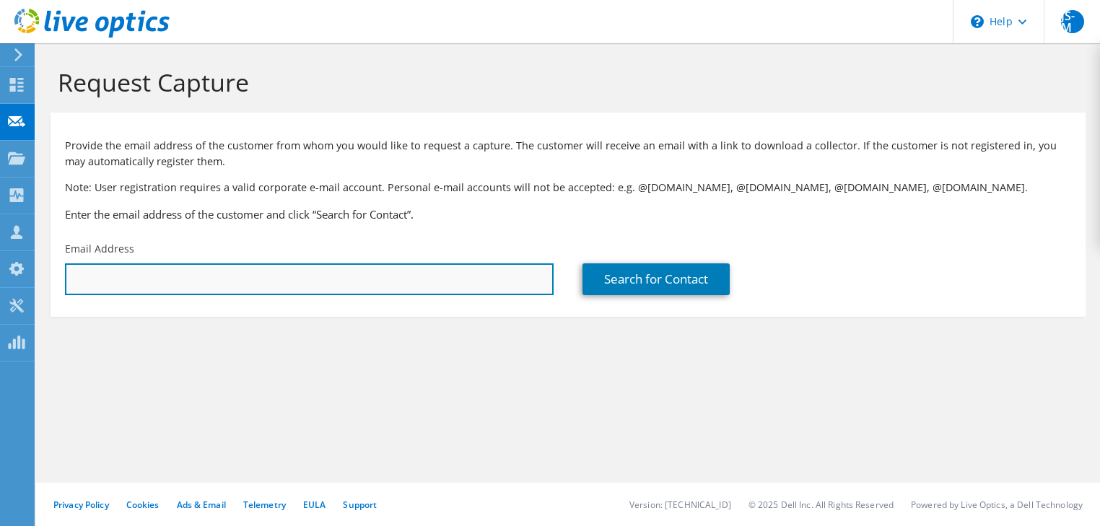
click at [349, 274] on input "text" at bounding box center [309, 279] width 489 height 32
paste input "Jordan Cervo;"
type input "J"
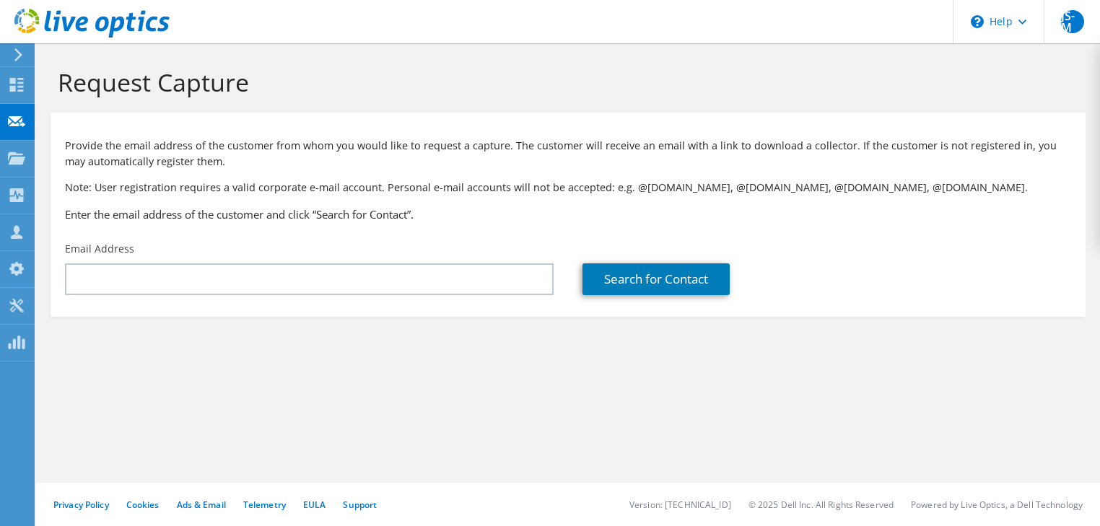
click at [330, 294] on div "Email Address" at bounding box center [309, 269] width 517 height 68
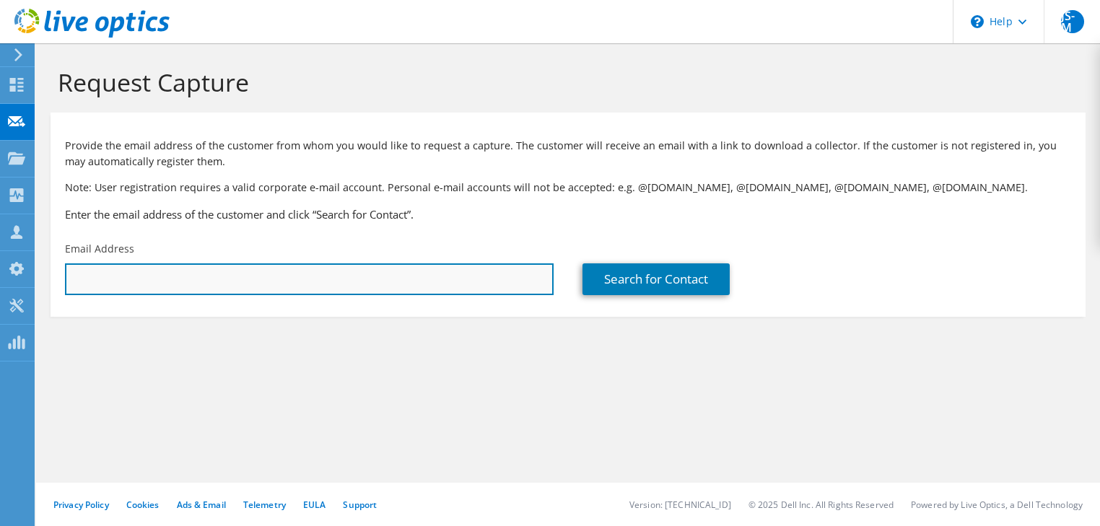
click at [325, 286] on input "text" at bounding box center [309, 279] width 489 height 32
paste input "jordan.cervo@ergeagroup.com"
type input "jordan.cervo@ergeagroup.com"
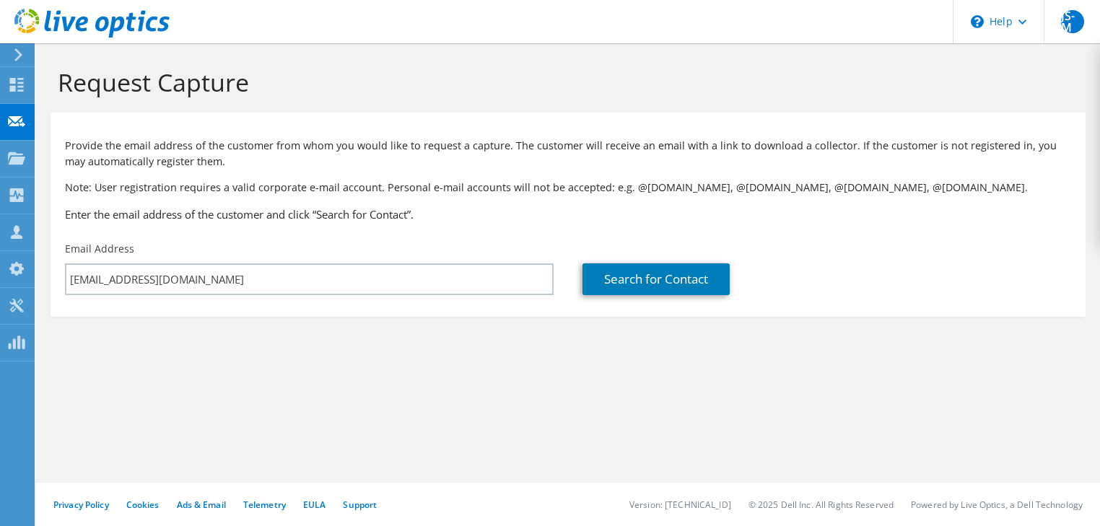
click at [546, 222] on div "Provide the email address of the customer from whom you would like to request a…" at bounding box center [568, 177] width 1035 height 115
click at [463, 199] on div "Provide the email address of the customer from whom you would like to request a…" at bounding box center [568, 177] width 1035 height 115
click at [654, 273] on link "Search for Contact" at bounding box center [655, 279] width 147 height 32
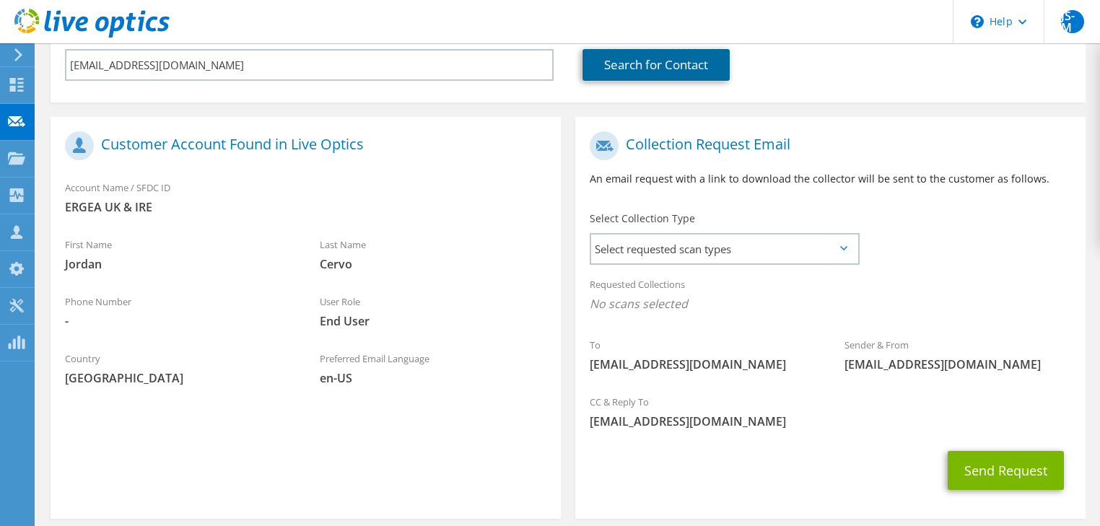
scroll to position [217, 0]
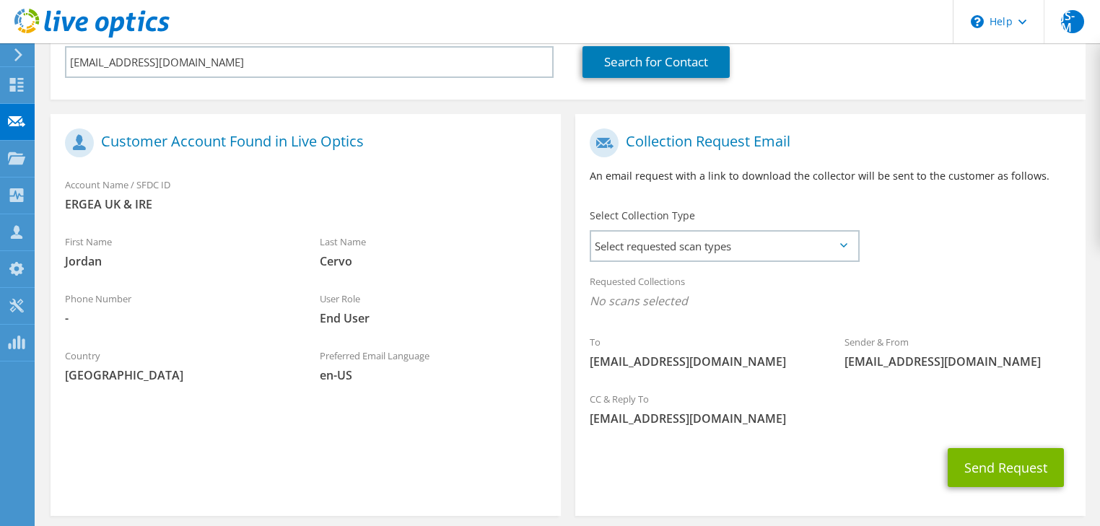
click at [711, 228] on div "Select Collection Type Select requested scan types Server Virtualization Optica…" at bounding box center [724, 234] width 268 height 51
click at [740, 242] on span "Select requested scan types" at bounding box center [724, 246] width 266 height 29
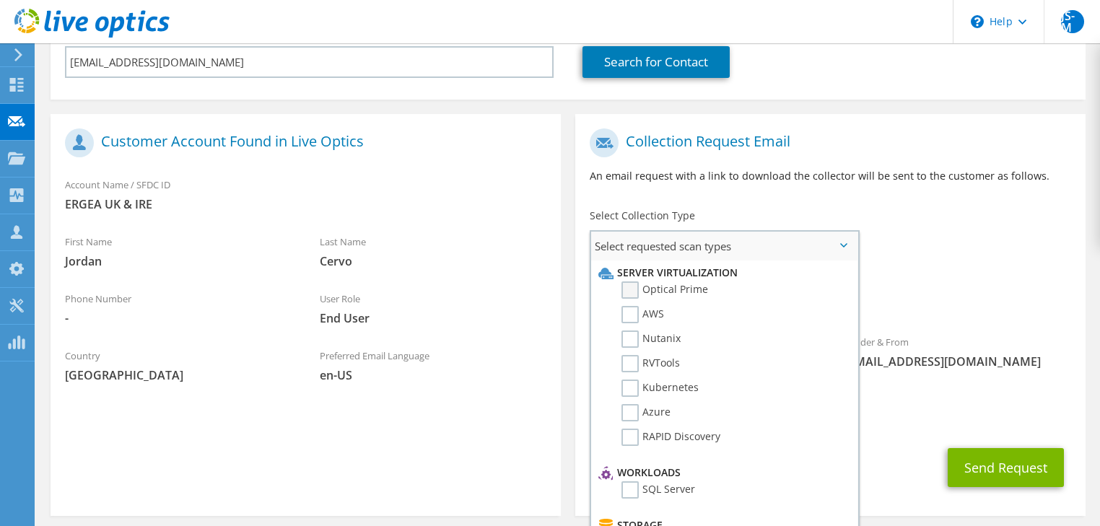
click at [629, 292] on label "Optical Prime" at bounding box center [664, 289] width 87 height 17
click at [0, 0] on input "Optical Prime" at bounding box center [0, 0] width 0 height 0
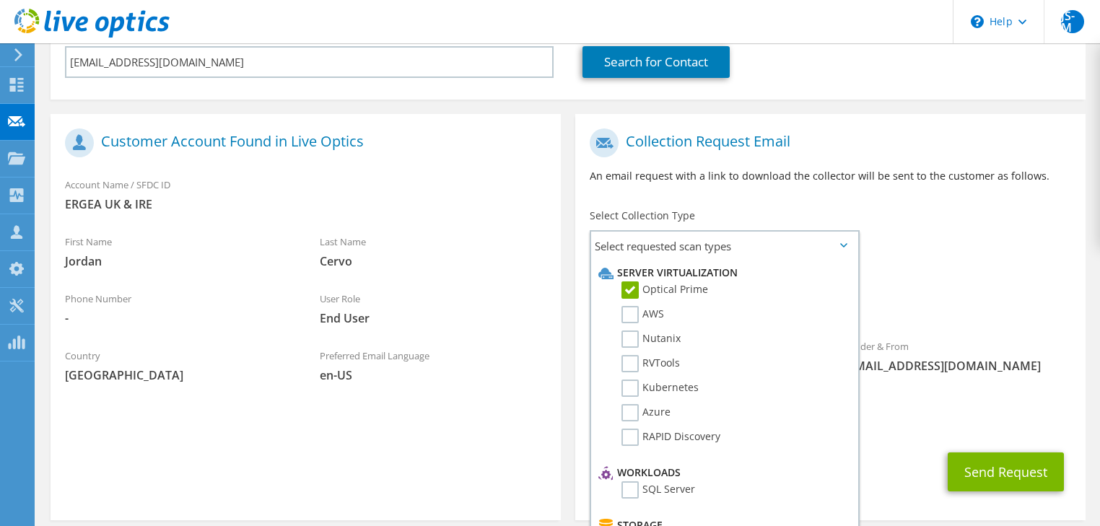
click at [816, 183] on p "An email request with a link to download the collector will be sent to the cust…" at bounding box center [830, 176] width 481 height 16
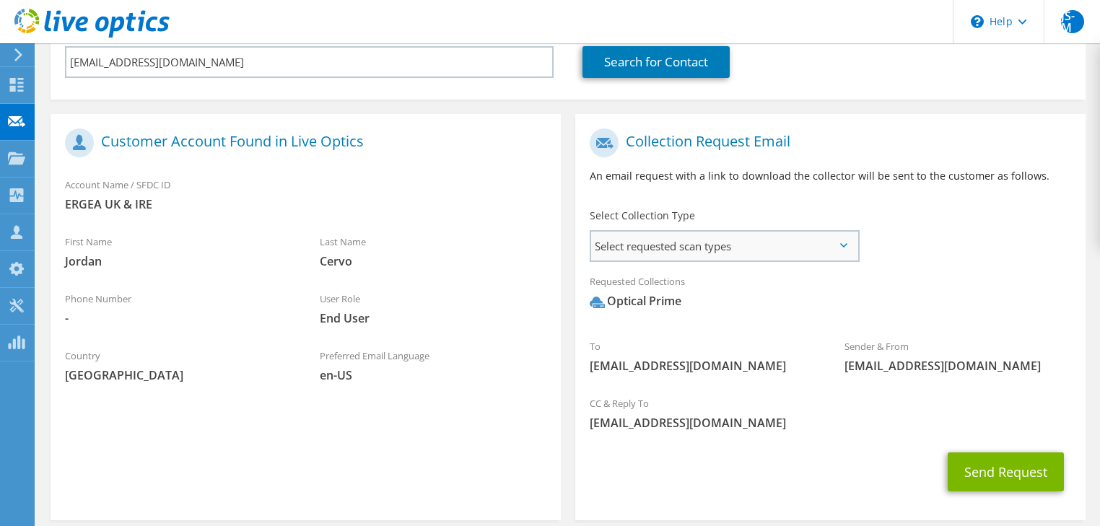
click at [719, 242] on span "Select requested scan types" at bounding box center [724, 246] width 266 height 29
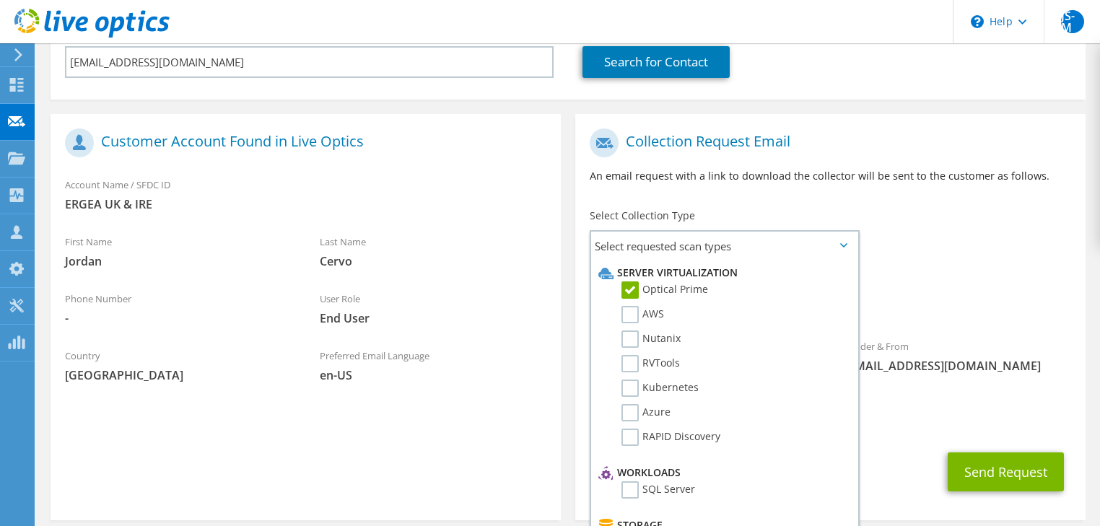
scroll to position [284, 0]
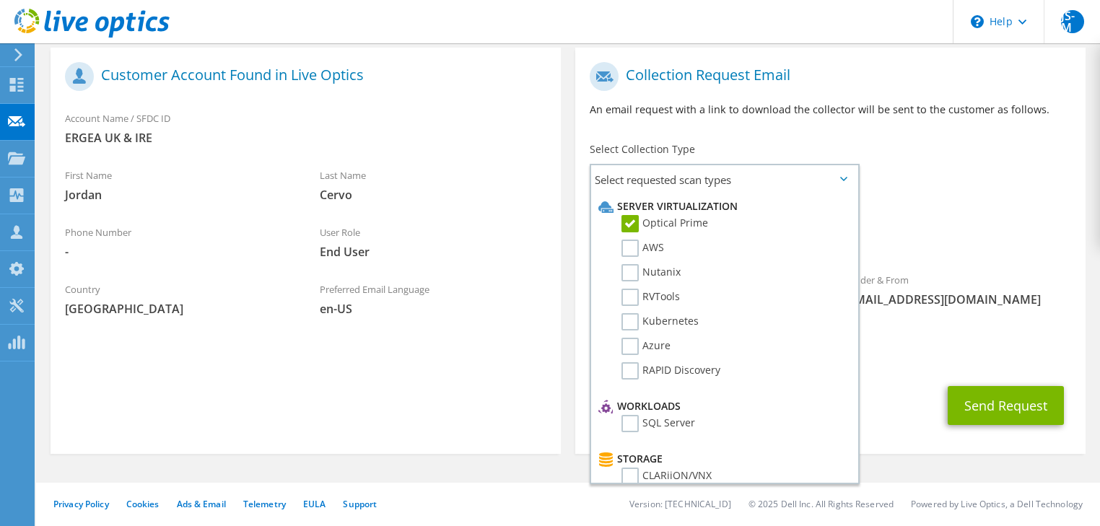
click at [902, 193] on div "To jordan.cervo@ergeagroup.com Sender & From liveoptics@liveoptics.com" at bounding box center [830, 188] width 510 height 267
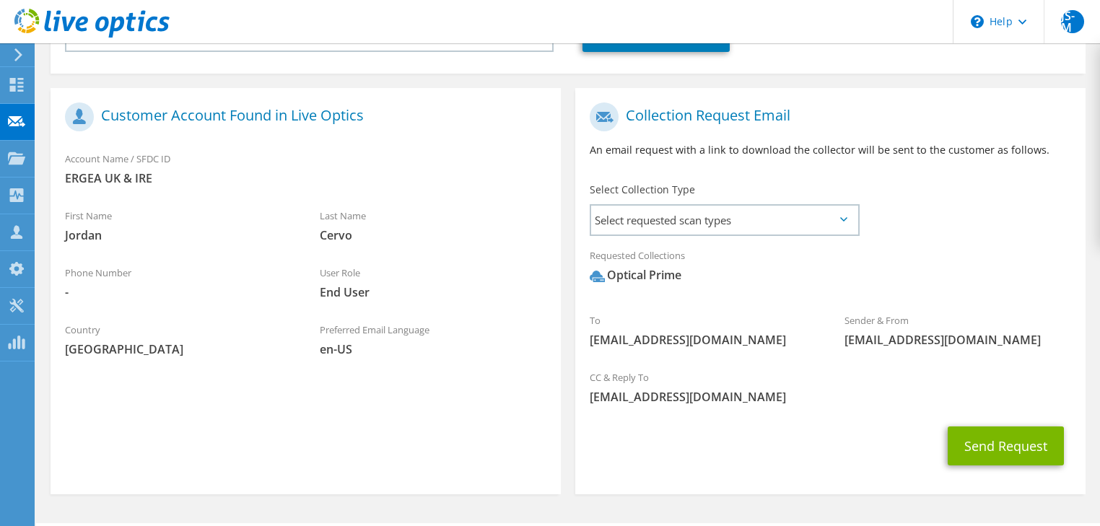
scroll to position [260, 0]
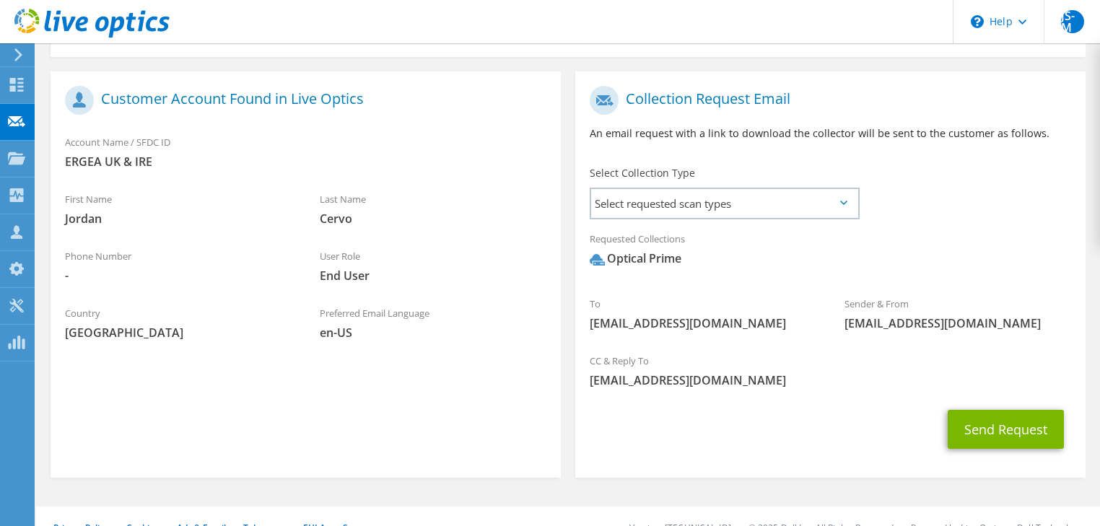
click at [964, 231] on div "Requested Collections No scans selected Optical Prime" at bounding box center [830, 253] width 510 height 58
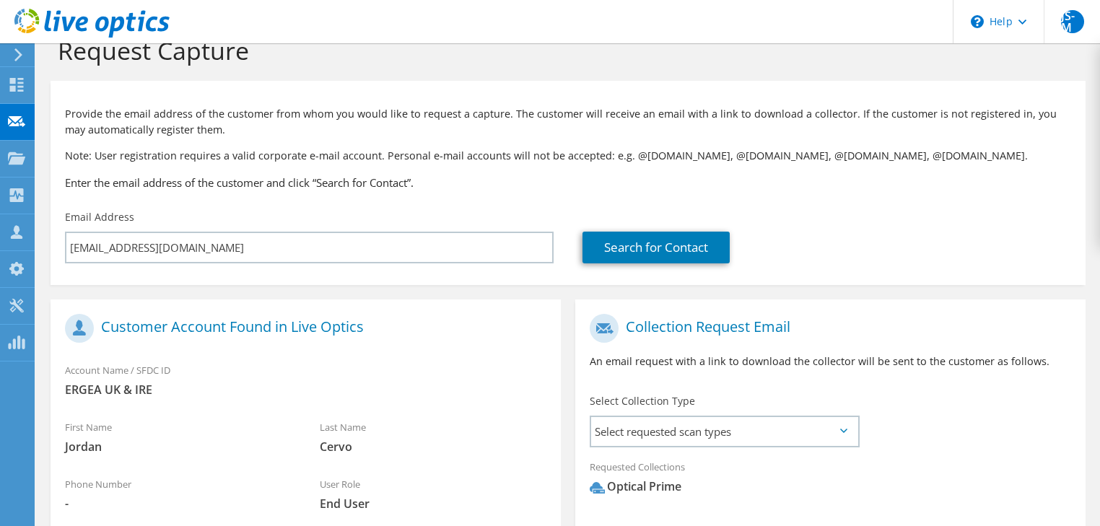
scroll to position [284, 0]
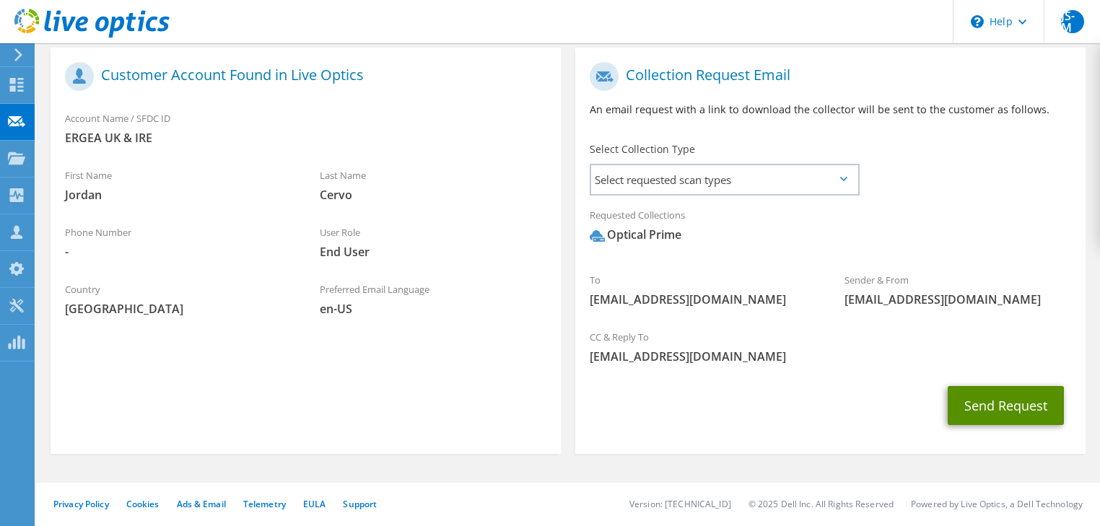
click at [1011, 412] on button "Send Request" at bounding box center [1005, 405] width 116 height 39
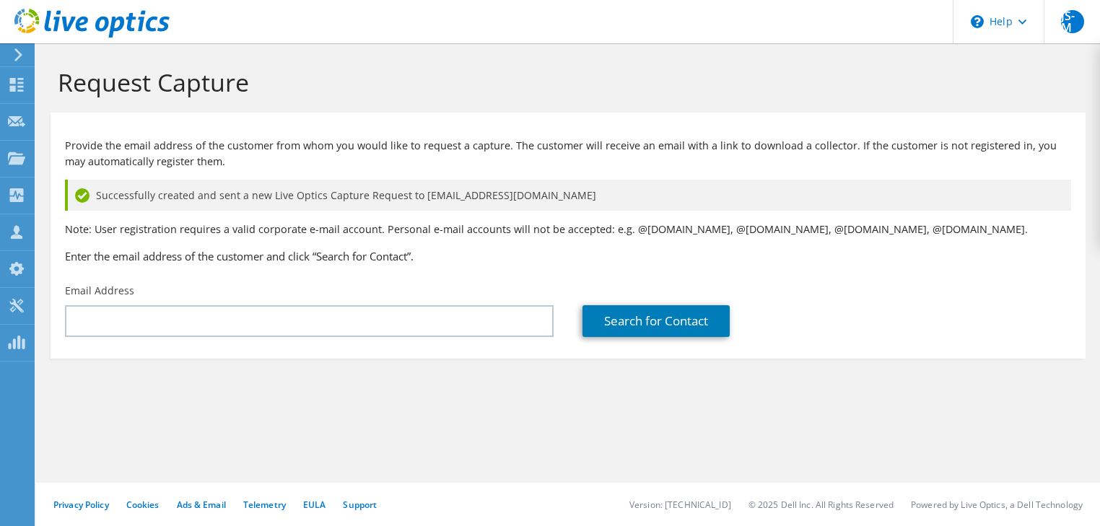
click at [19, 54] on icon at bounding box center [18, 54] width 11 height 13
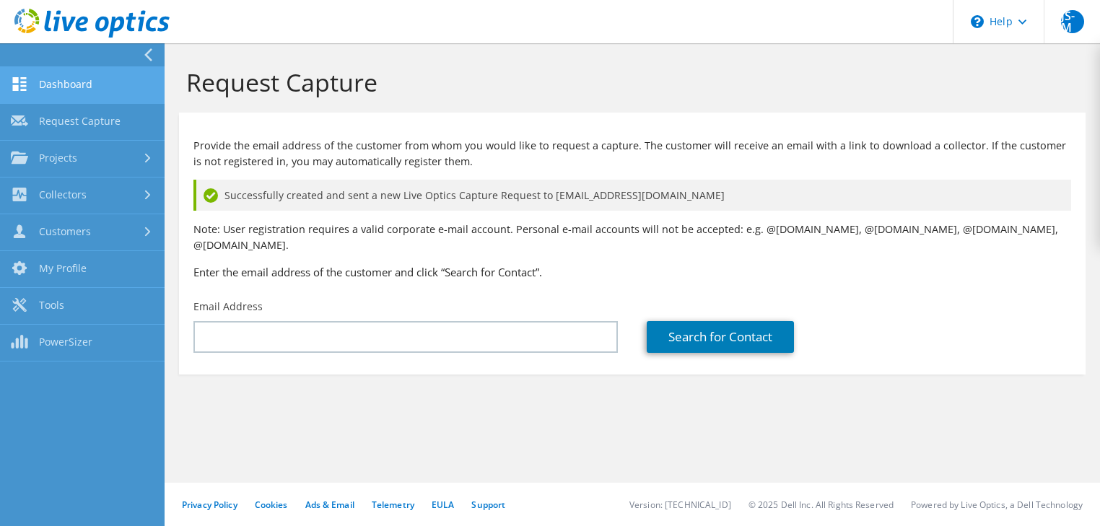
click at [73, 92] on link "Dashboard" at bounding box center [82, 85] width 165 height 37
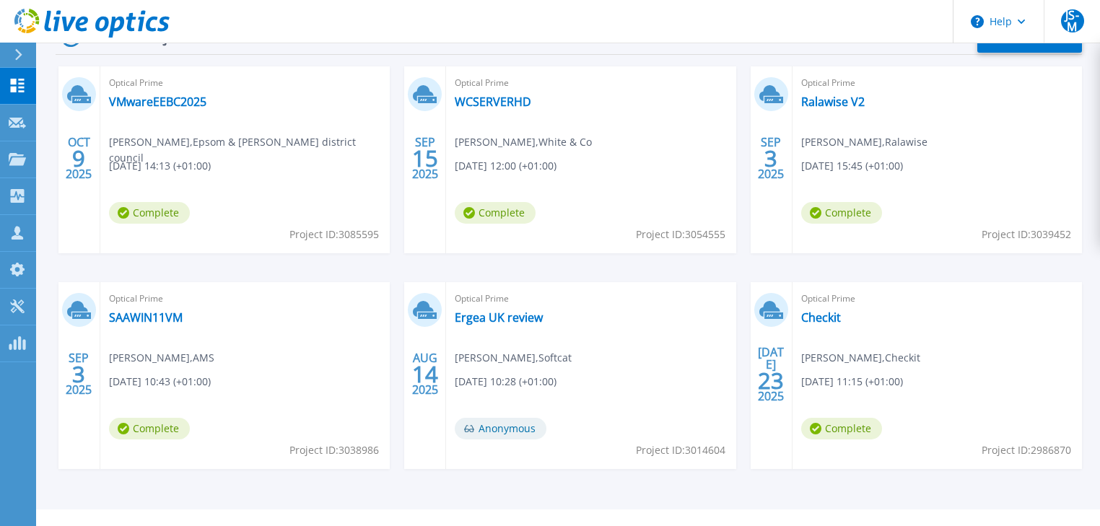
scroll to position [273, 0]
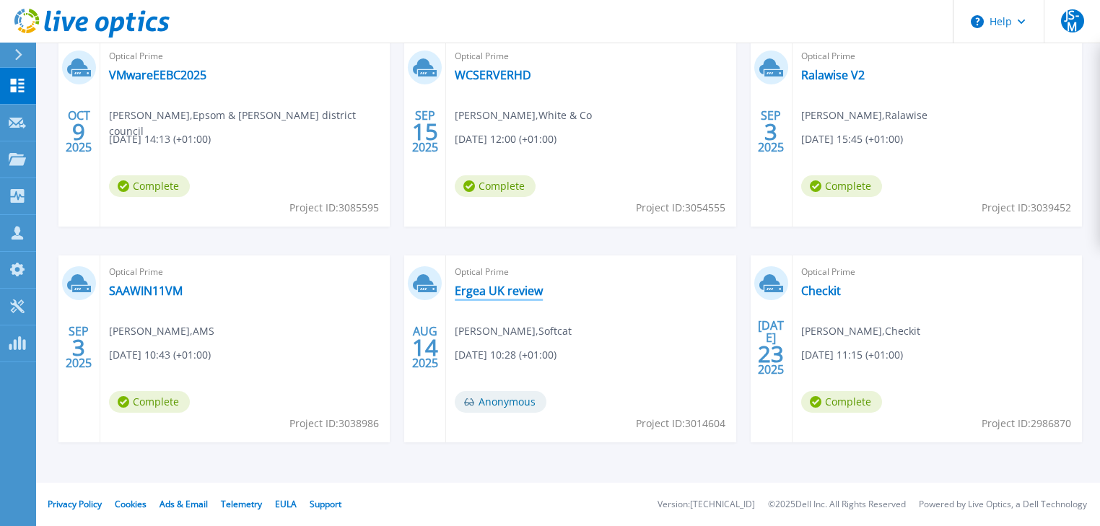
click at [476, 290] on link "Ergea UK review" at bounding box center [499, 291] width 88 height 14
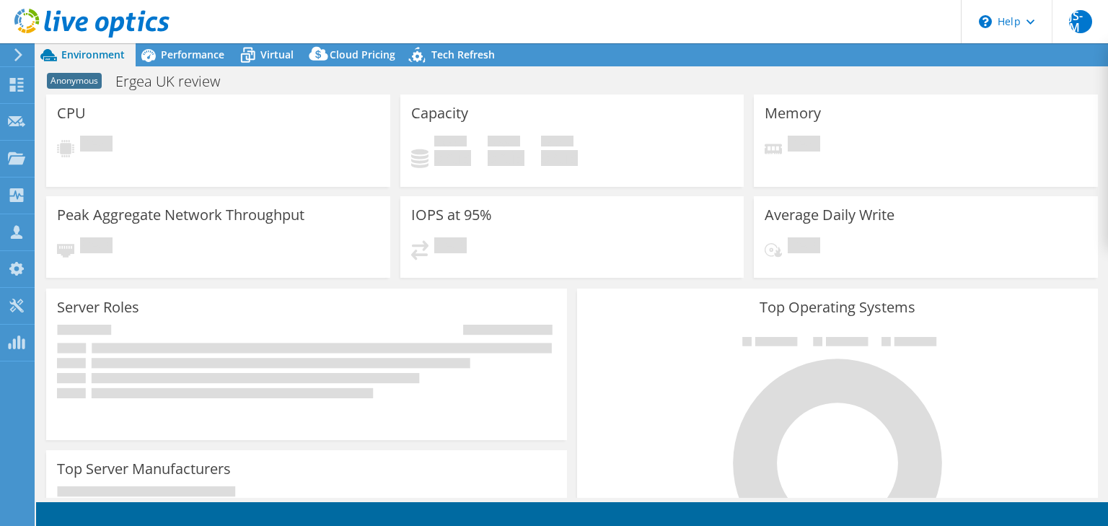
select select "USD"
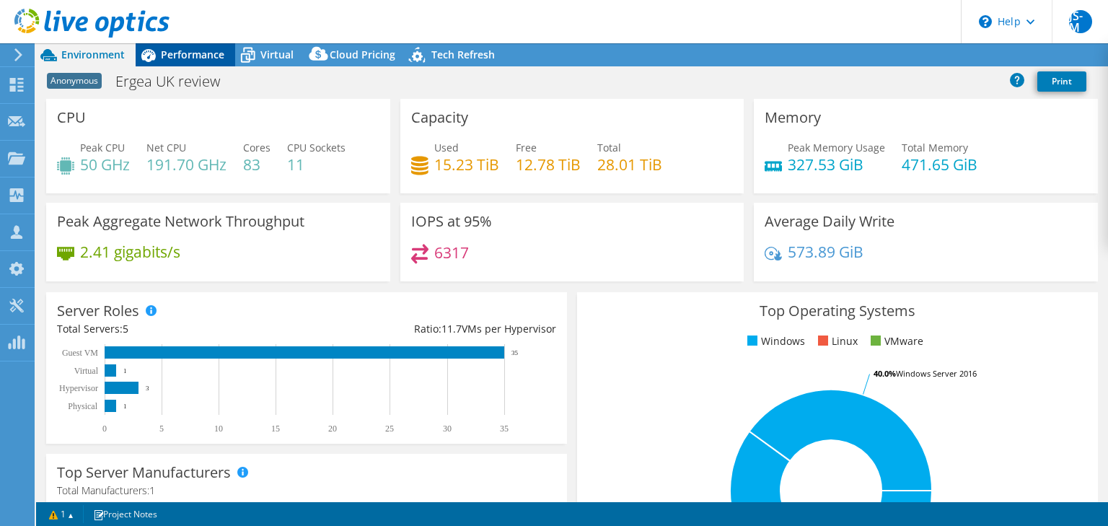
click at [199, 61] on span "Performance" at bounding box center [193, 55] width 64 height 14
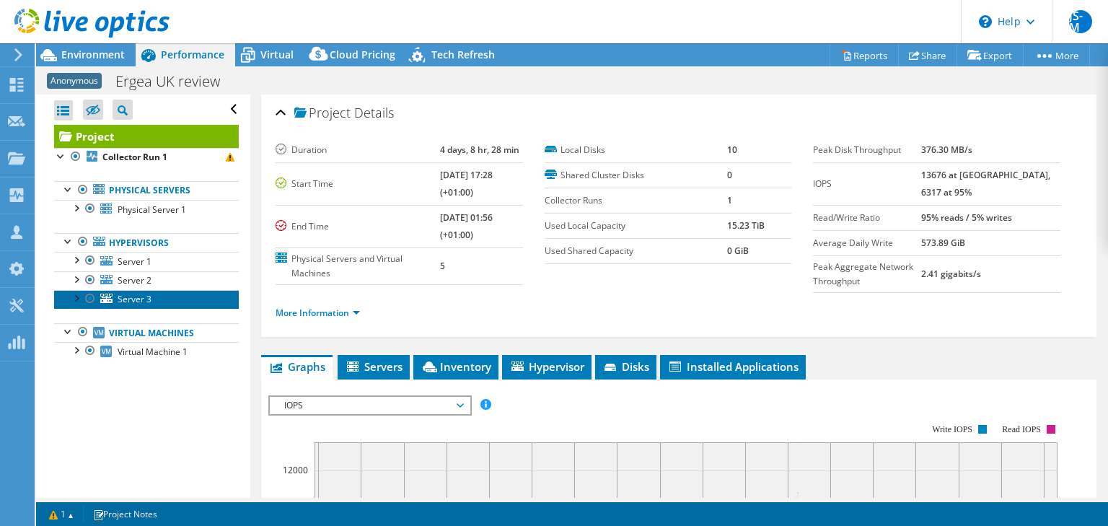
click at [154, 303] on link "Server 3" at bounding box center [146, 299] width 185 height 19
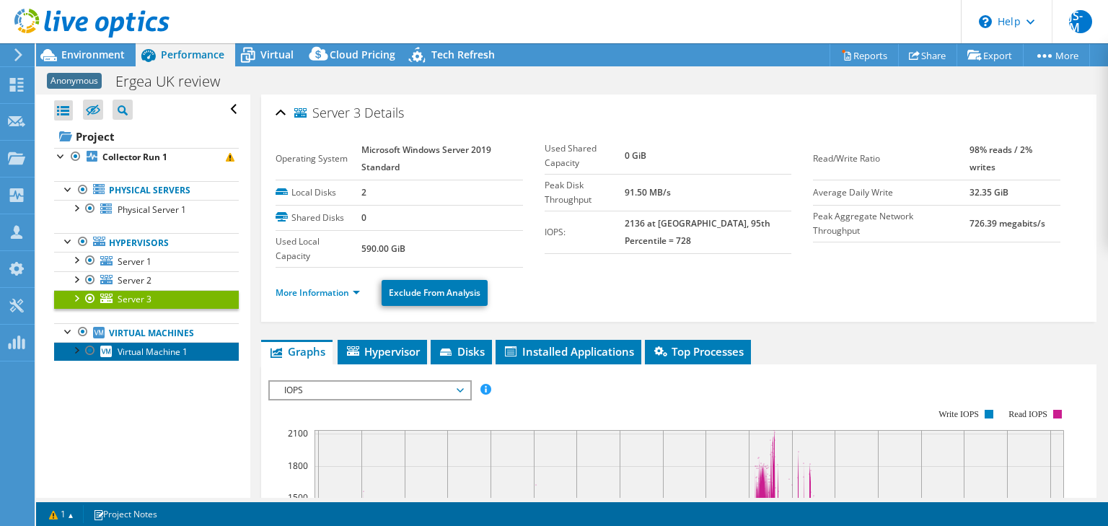
click at [162, 349] on span "Virtual Machine 1" at bounding box center [153, 352] width 70 height 12
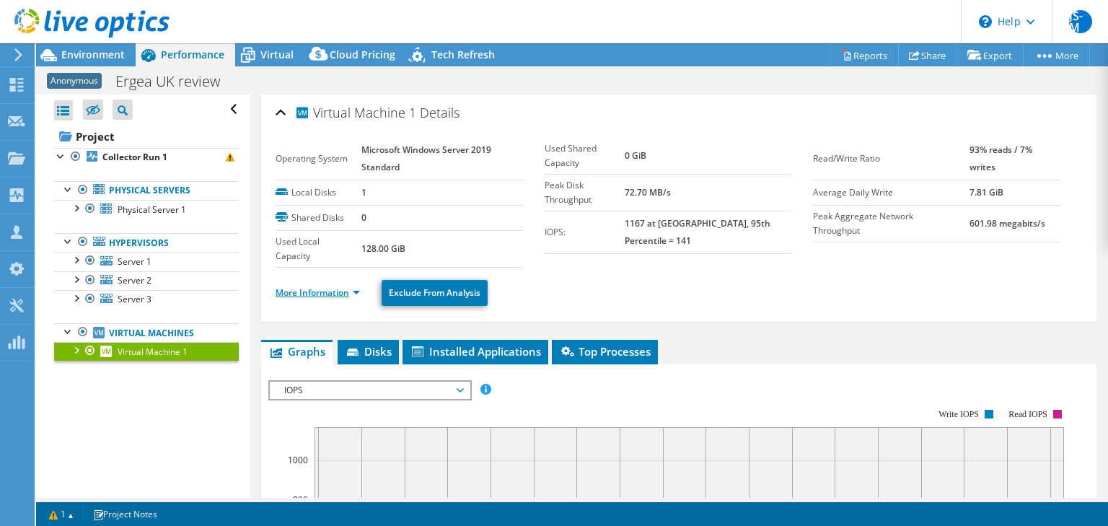
click at [328, 290] on link "More Information" at bounding box center [318, 292] width 84 height 12
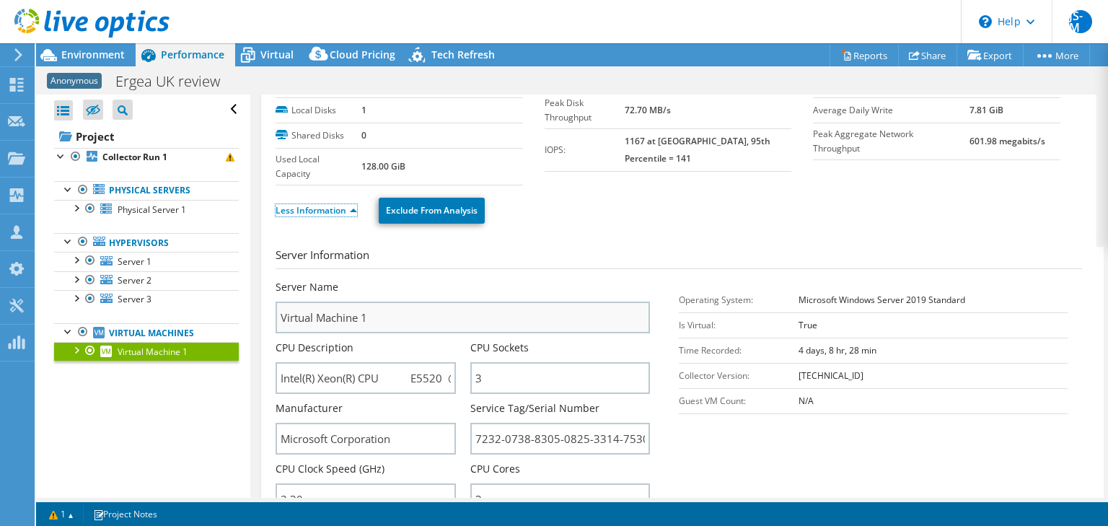
scroll to position [78, 0]
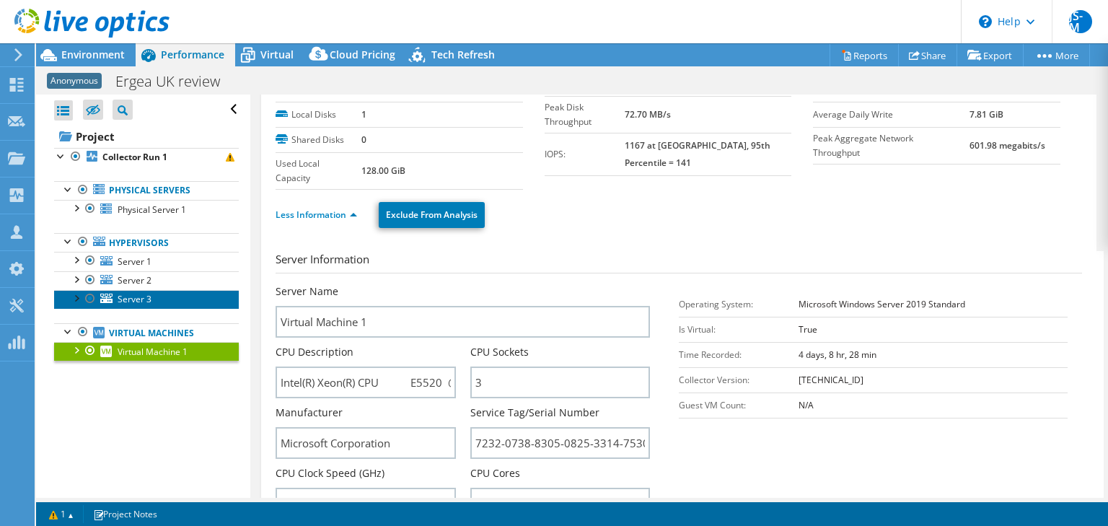
click at [154, 298] on link "Server 3" at bounding box center [146, 299] width 185 height 19
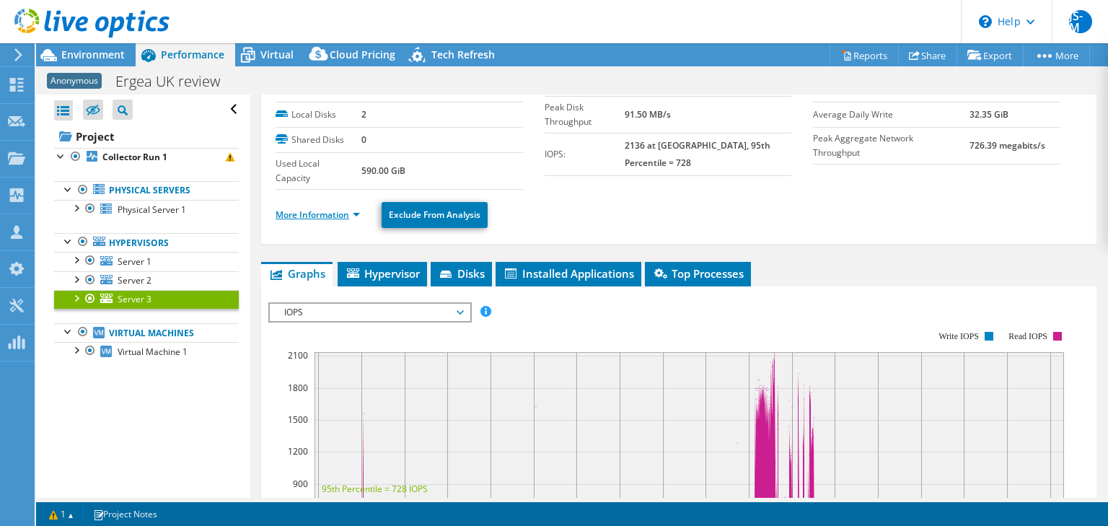
click at [329, 215] on link "More Information" at bounding box center [318, 215] width 84 height 12
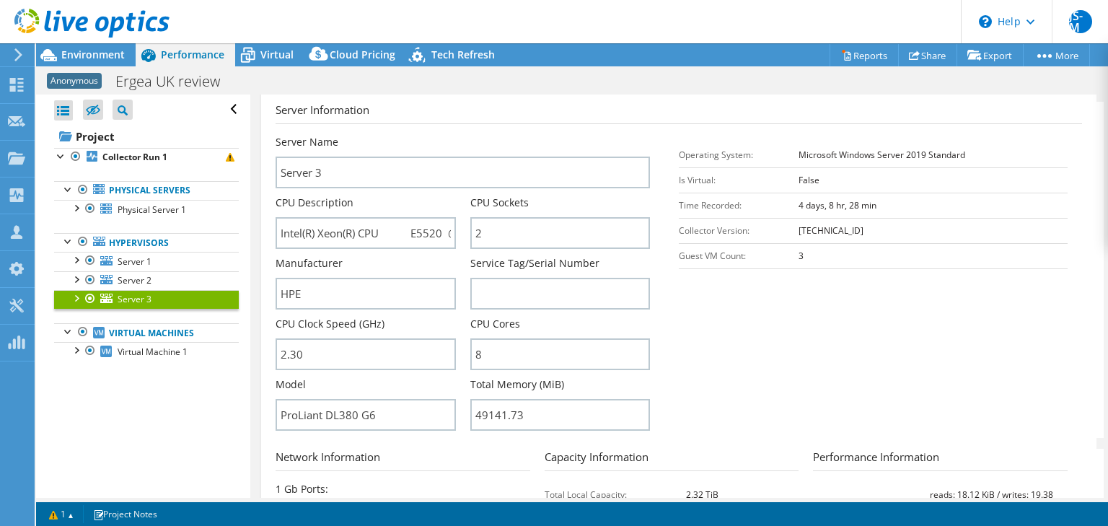
scroll to position [227, 0]
click at [150, 282] on span "Server 2" at bounding box center [135, 280] width 34 height 12
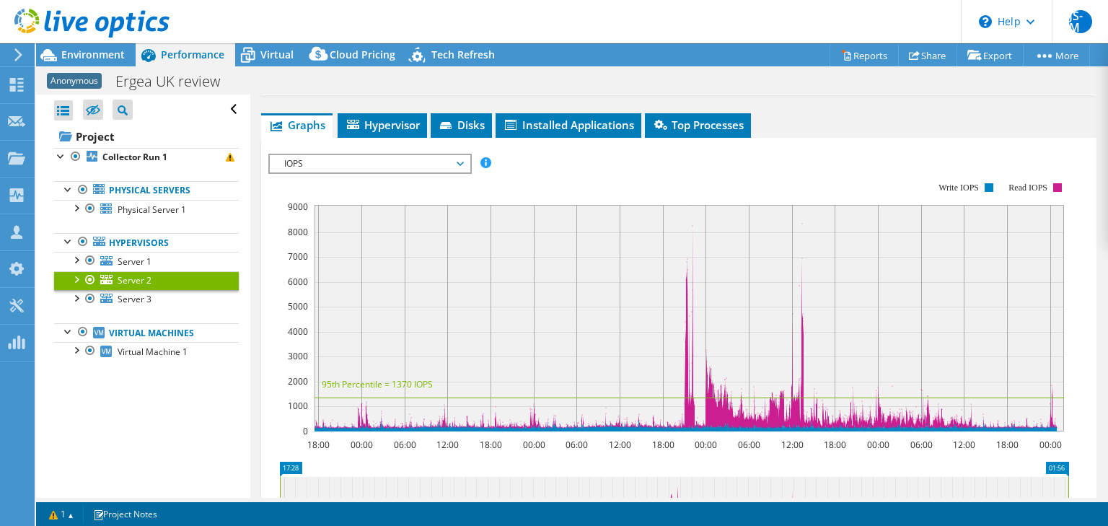
scroll to position [6, 0]
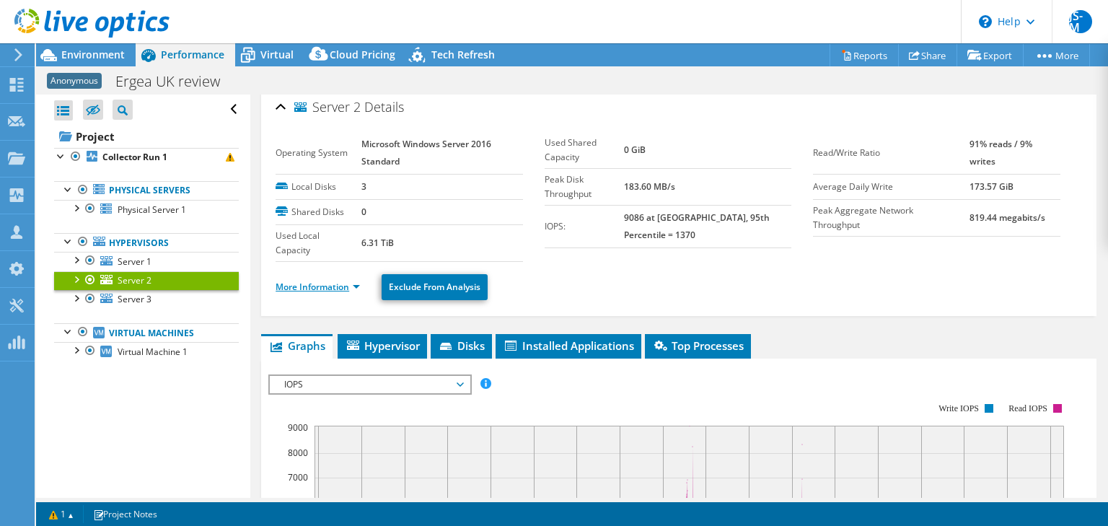
click at [318, 281] on link "More Information" at bounding box center [318, 287] width 84 height 12
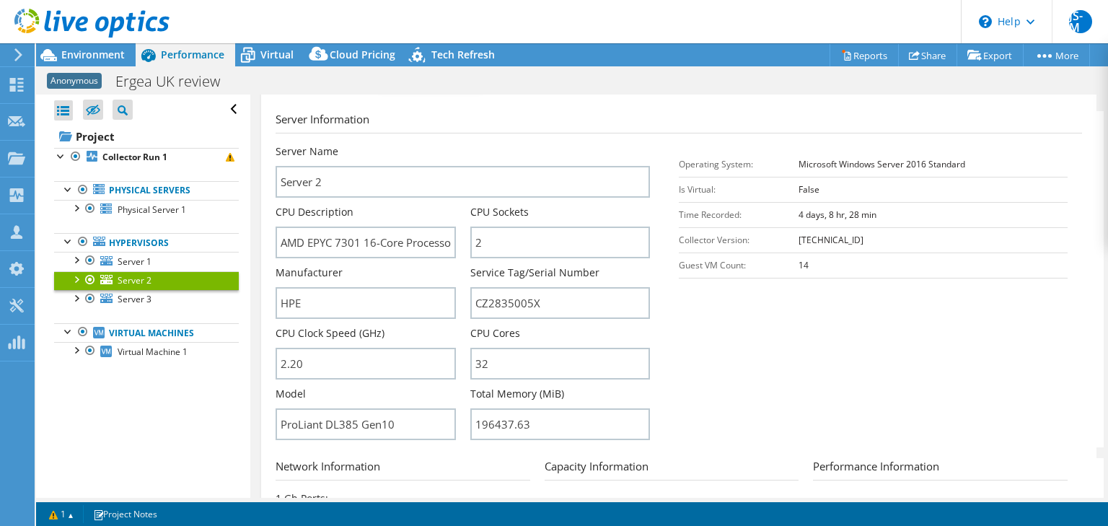
scroll to position [219, 0]
click at [165, 265] on link "Server 1" at bounding box center [146, 261] width 185 height 19
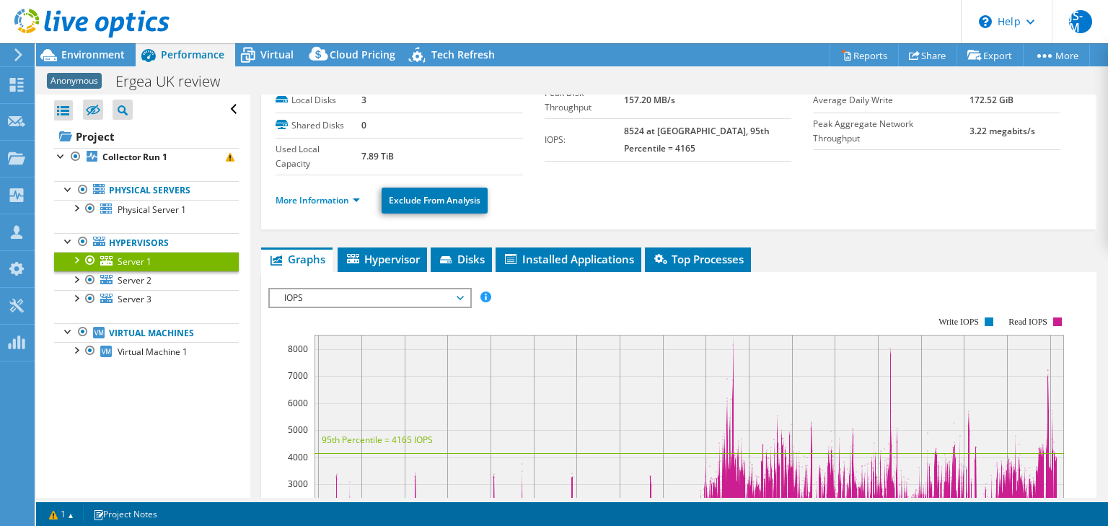
scroll to position [91, 0]
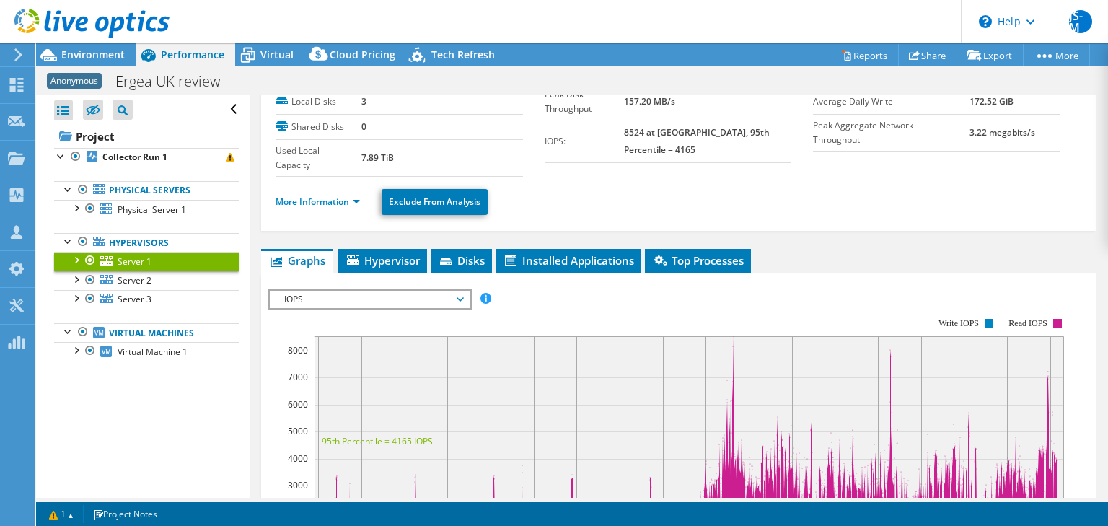
click at [323, 199] on link "More Information" at bounding box center [318, 202] width 84 height 12
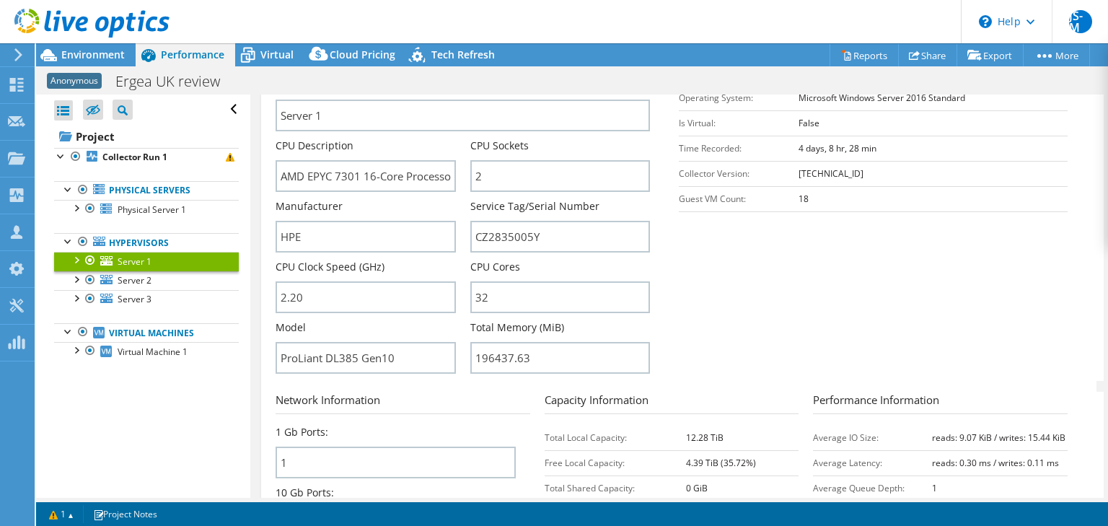
scroll to position [284, 0]
click at [155, 200] on link "Physical Server 1" at bounding box center [146, 209] width 185 height 19
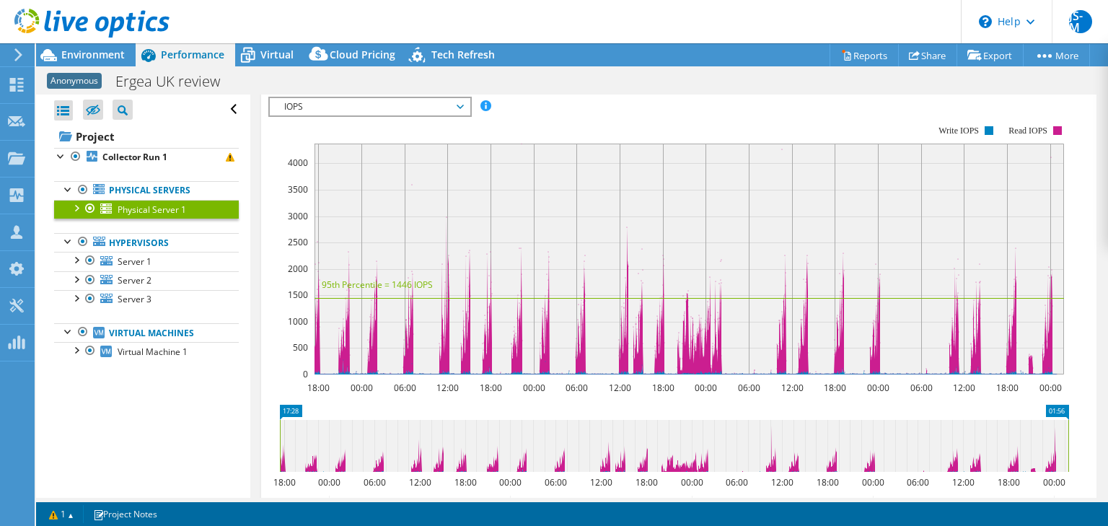
scroll to position [121, 0]
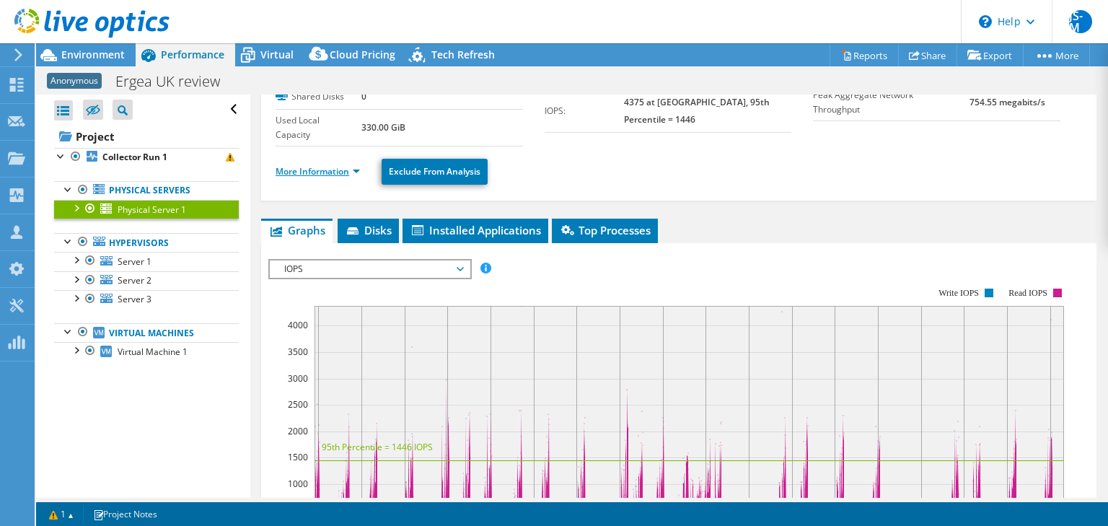
click at [306, 170] on link "More Information" at bounding box center [318, 171] width 84 height 12
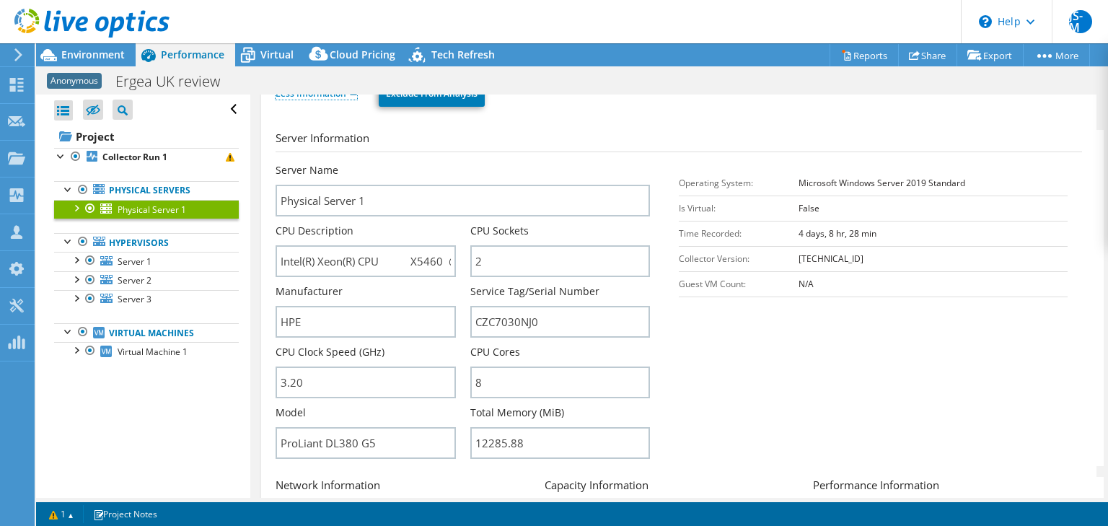
scroll to position [196, 0]
click at [1025, 187] on td "Microsoft Windows Server 2019 Standard" at bounding box center [933, 185] width 269 height 25
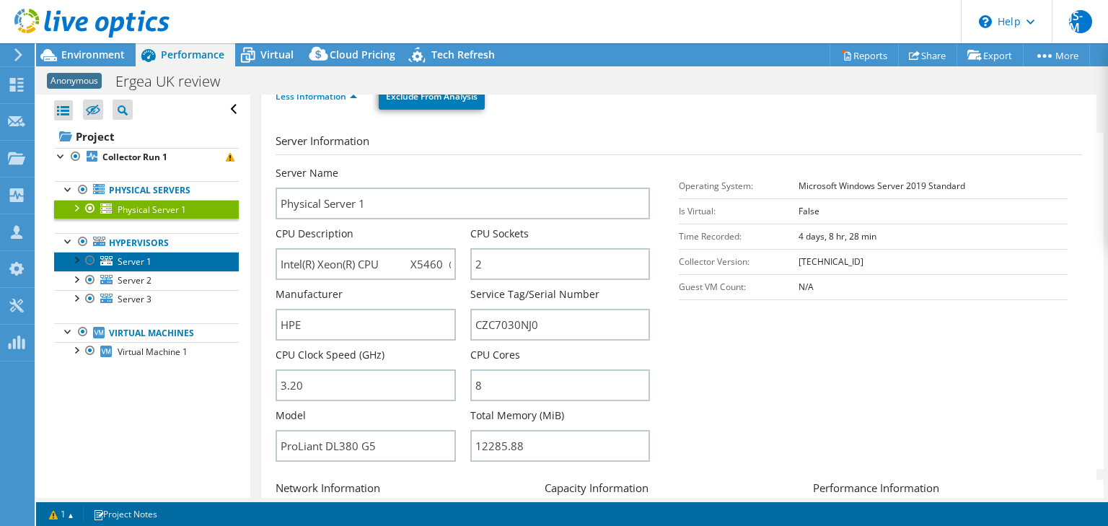
click at [139, 268] on link "Server 1" at bounding box center [146, 261] width 185 height 19
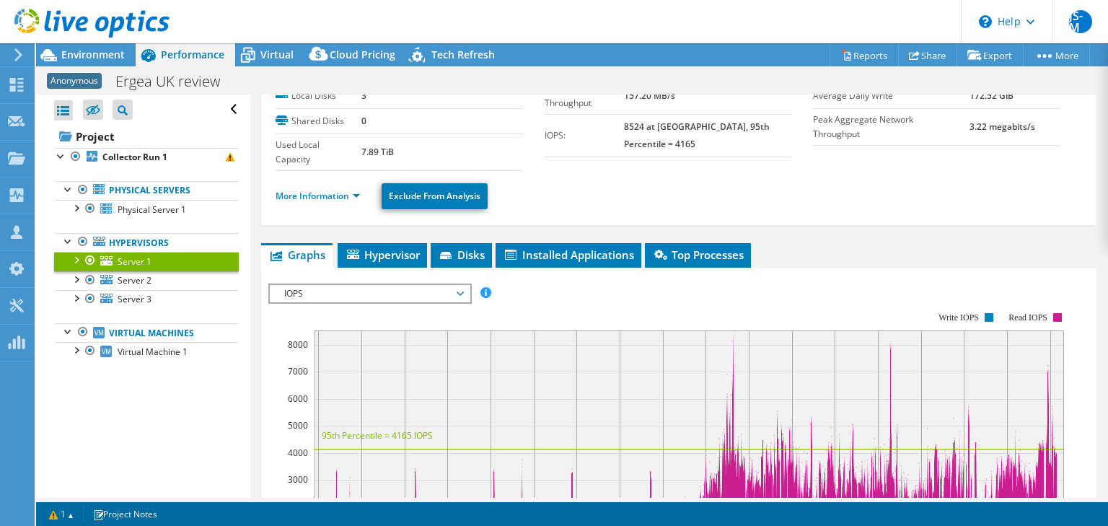
scroll to position [95, 0]
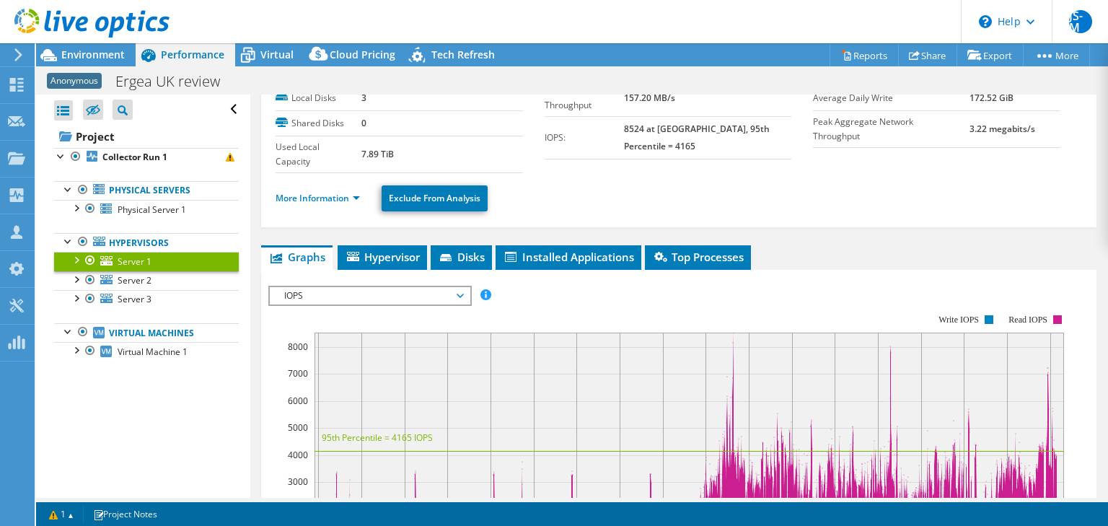
click at [318, 202] on li "More Information" at bounding box center [322, 199] width 93 height 16
click at [313, 192] on link "More Information" at bounding box center [318, 198] width 84 height 12
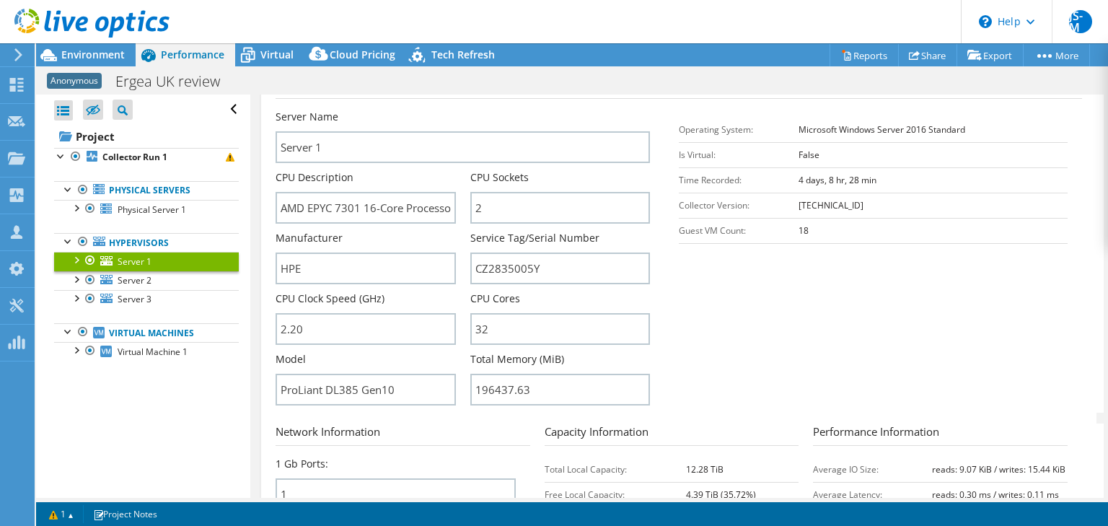
scroll to position [253, 0]
